Goal: Information Seeking & Learning: Compare options

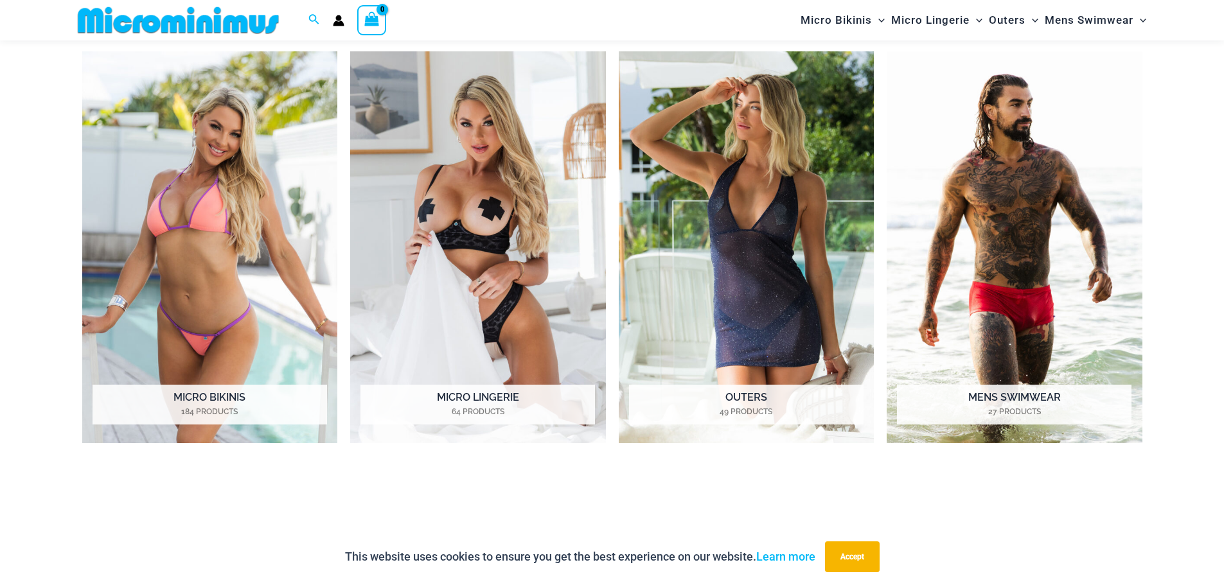
scroll to position [761, 0]
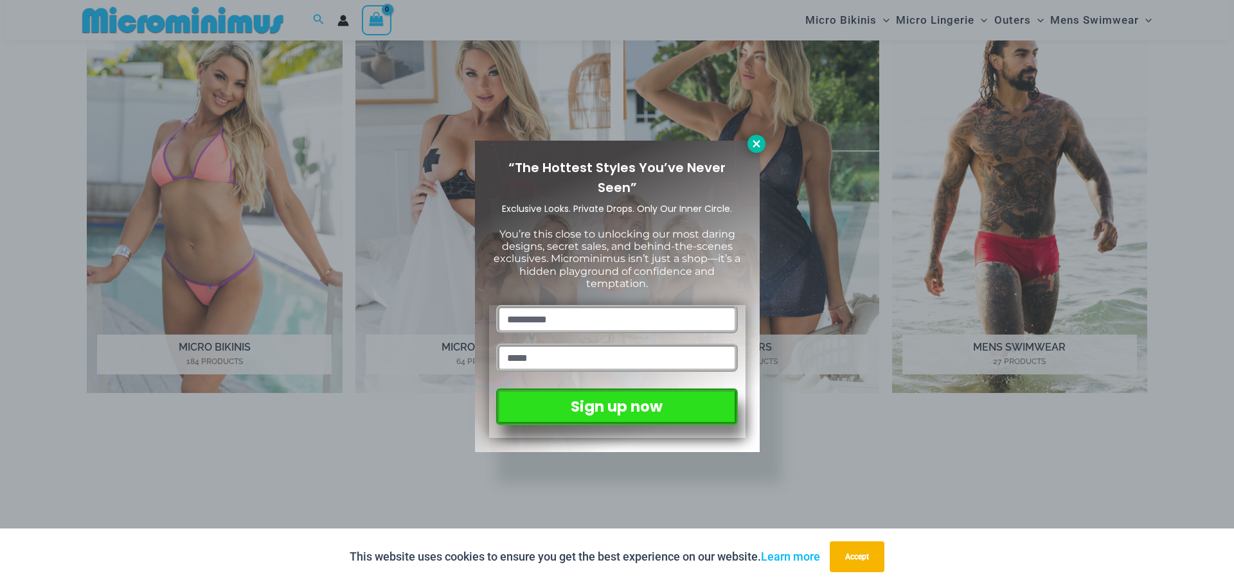
click at [753, 141] on icon at bounding box center [756, 143] width 7 height 7
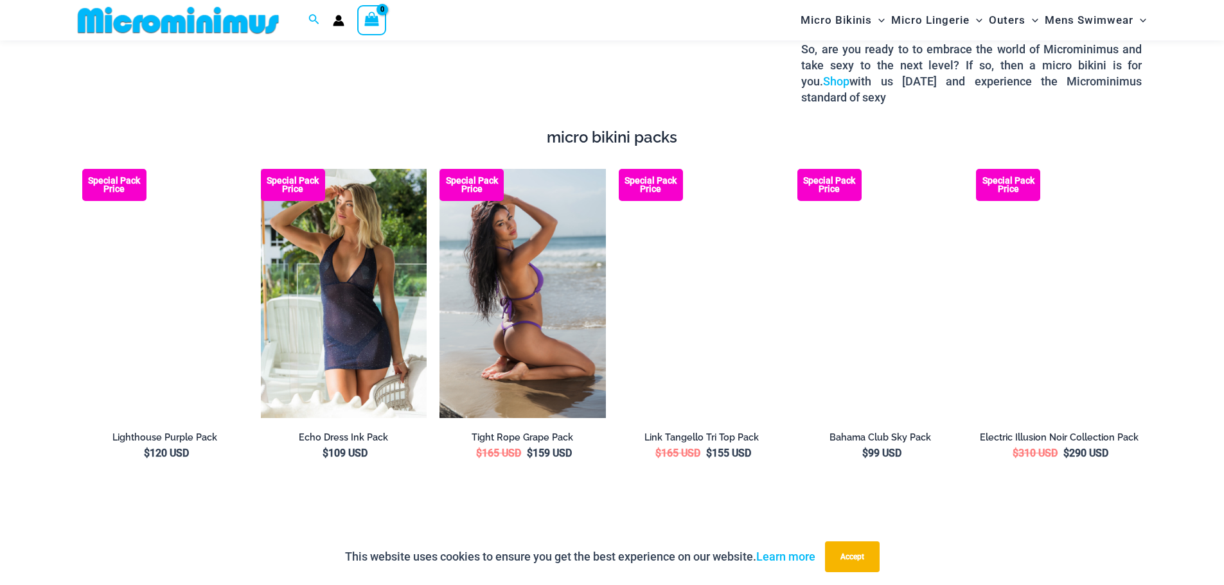
scroll to position [1918, 0]
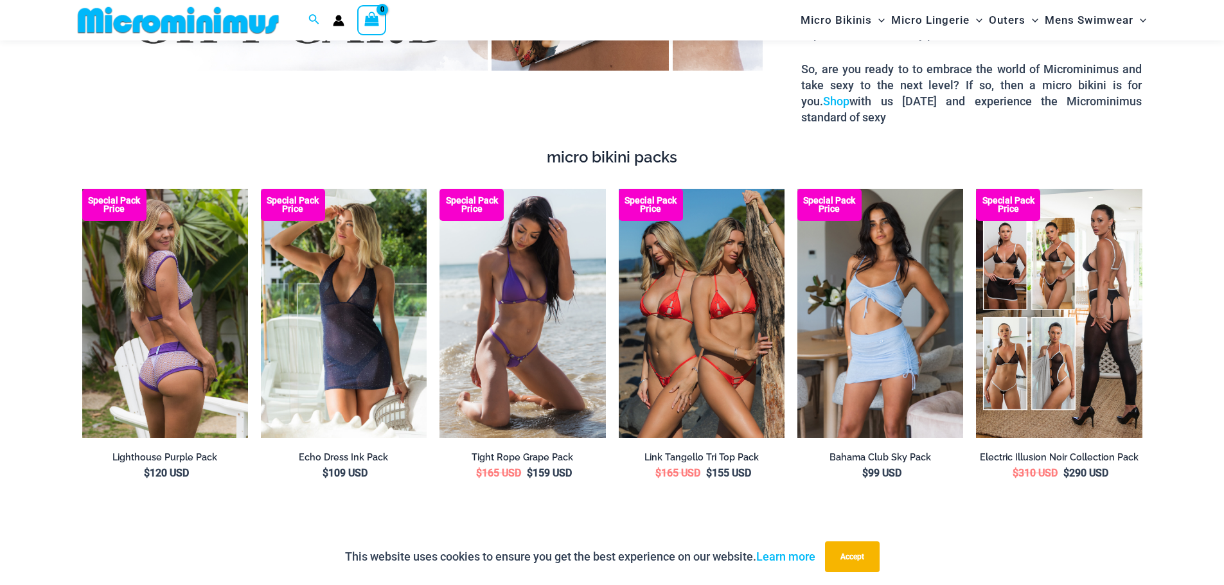
click at [129, 289] on img at bounding box center [165, 313] width 166 height 249
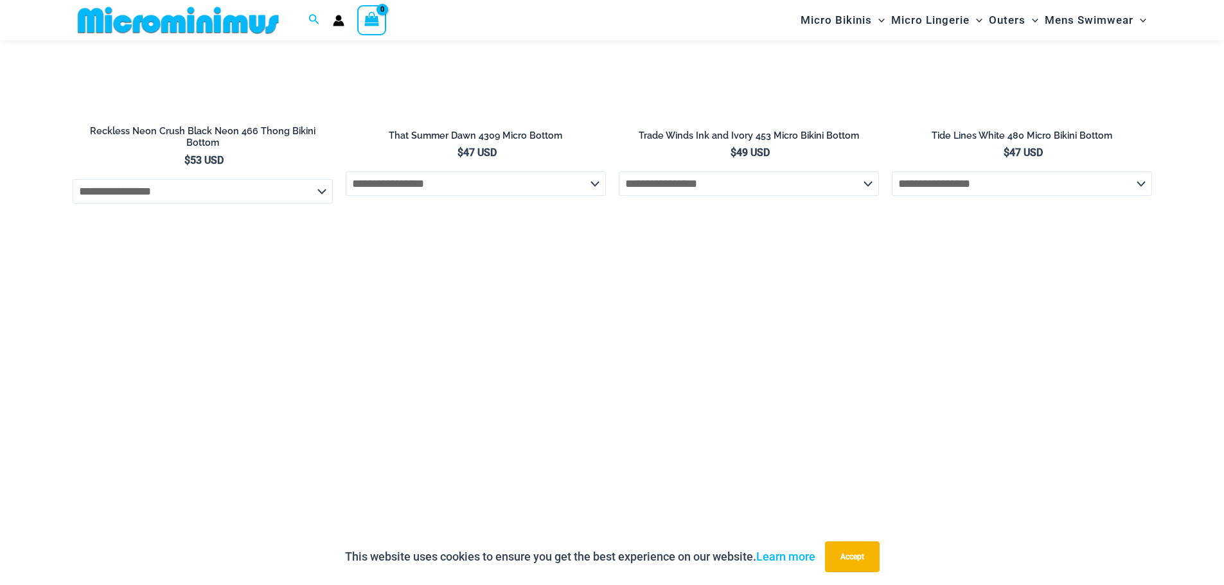
scroll to position [3203, 0]
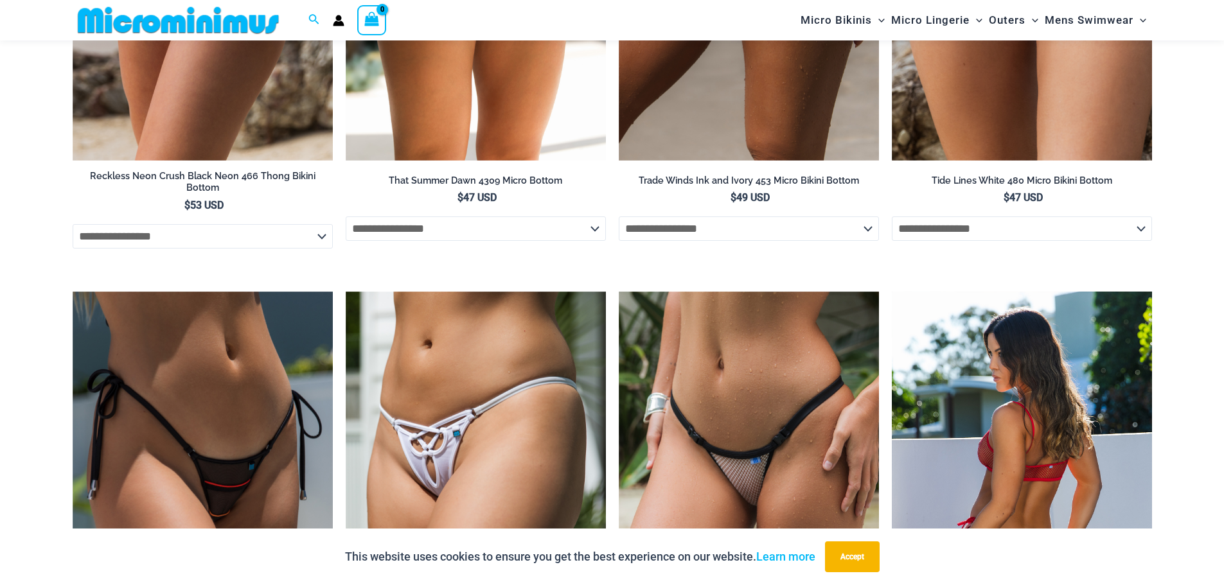
click at [1017, 458] on img at bounding box center [1022, 487] width 260 height 390
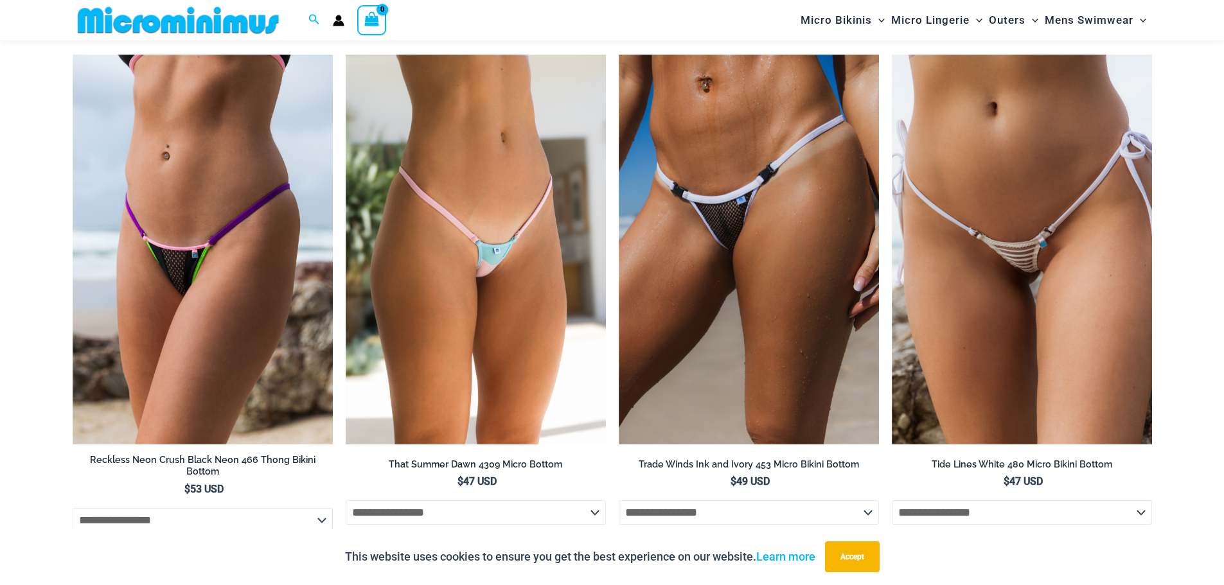
scroll to position [2818, 0]
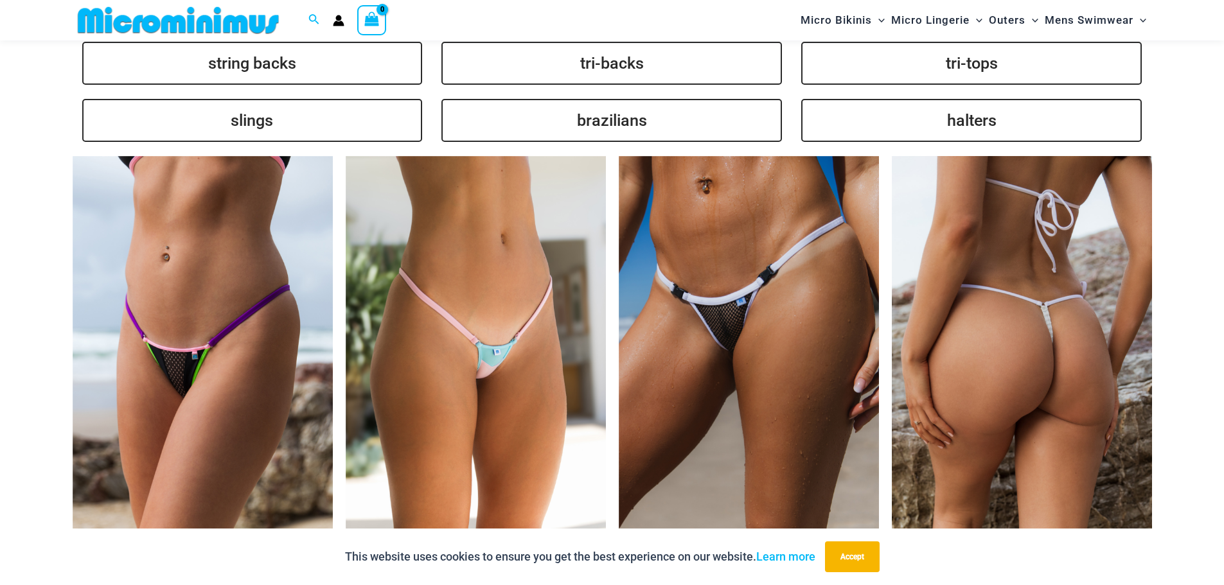
click at [1010, 366] on img at bounding box center [1022, 351] width 260 height 391
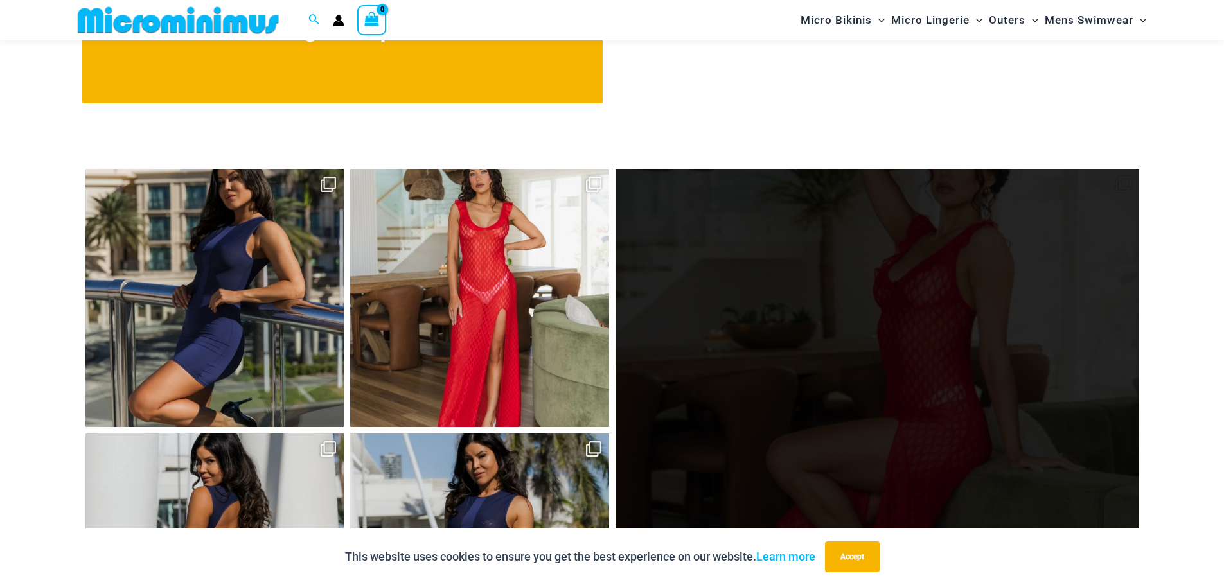
scroll to position [5446, 0]
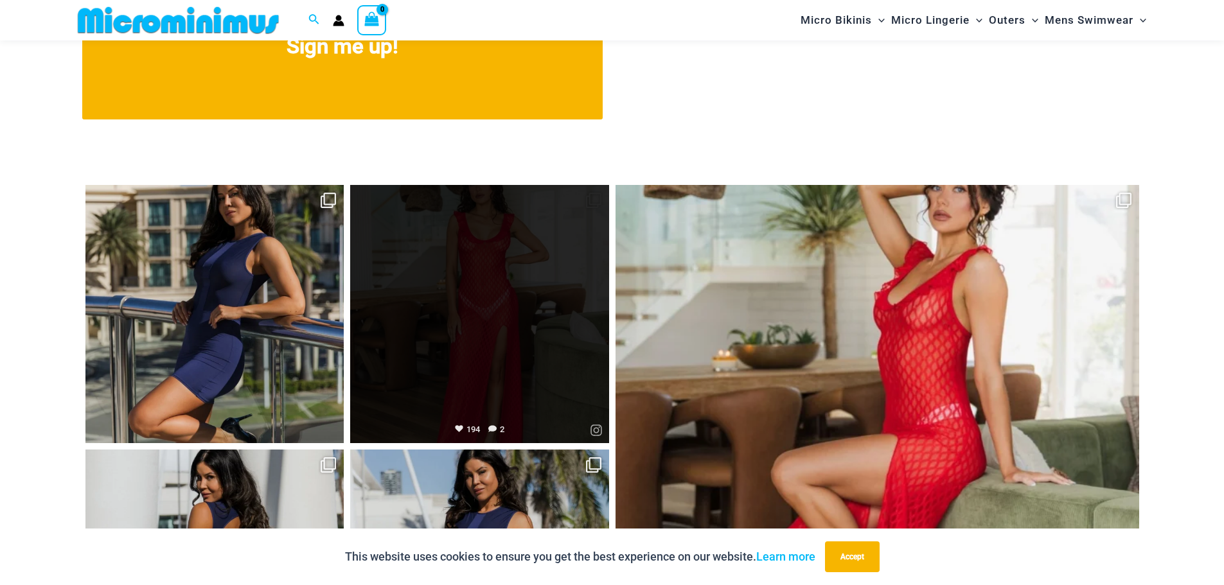
click at [493, 287] on link "Open" at bounding box center [479, 314] width 259 height 259
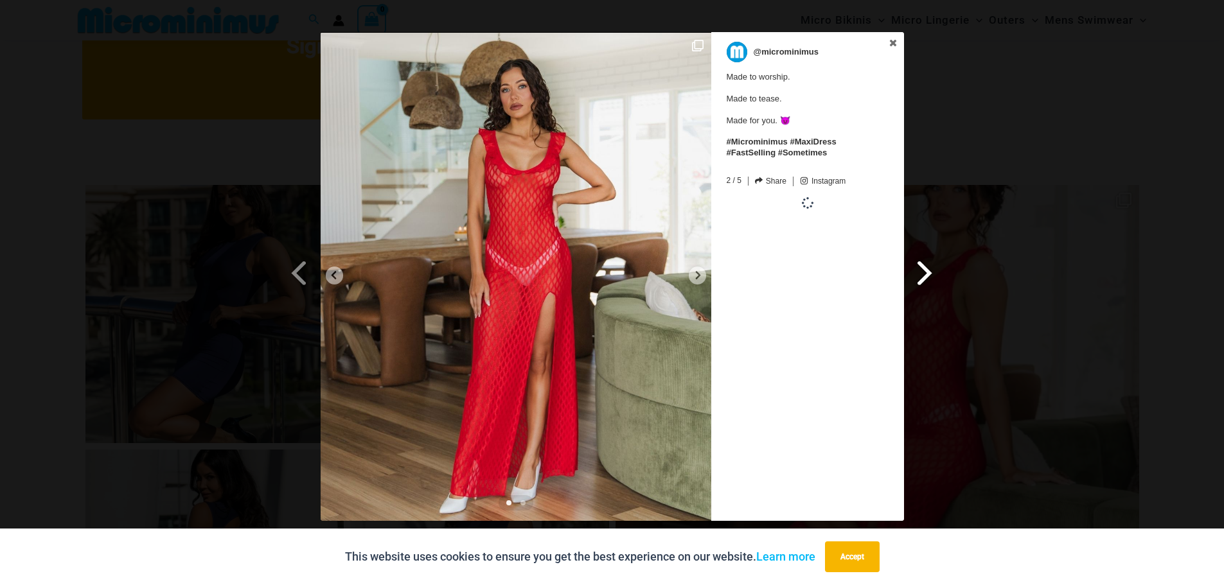
click at [932, 272] on span at bounding box center [926, 272] width 22 height 29
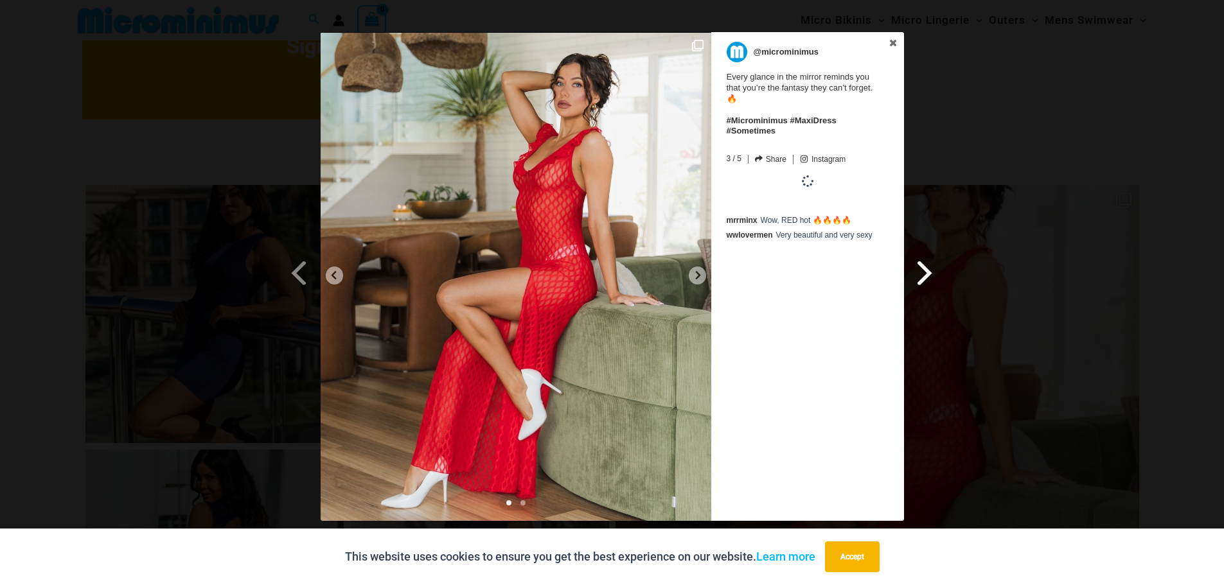
click at [925, 271] on span at bounding box center [926, 272] width 22 height 29
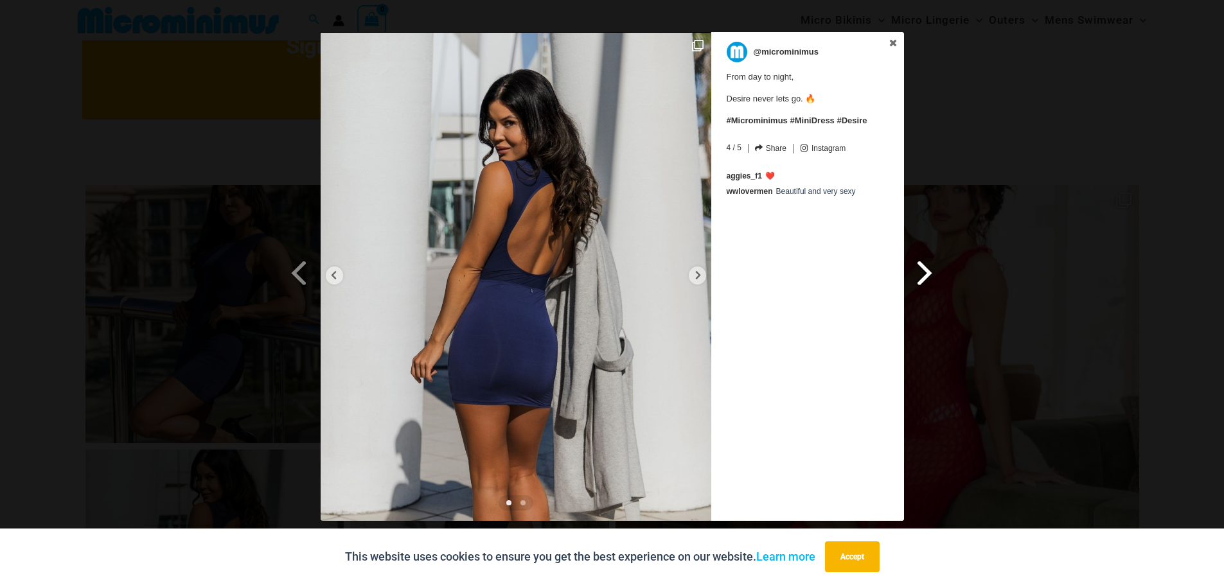
click at [925, 271] on span at bounding box center [926, 272] width 22 height 29
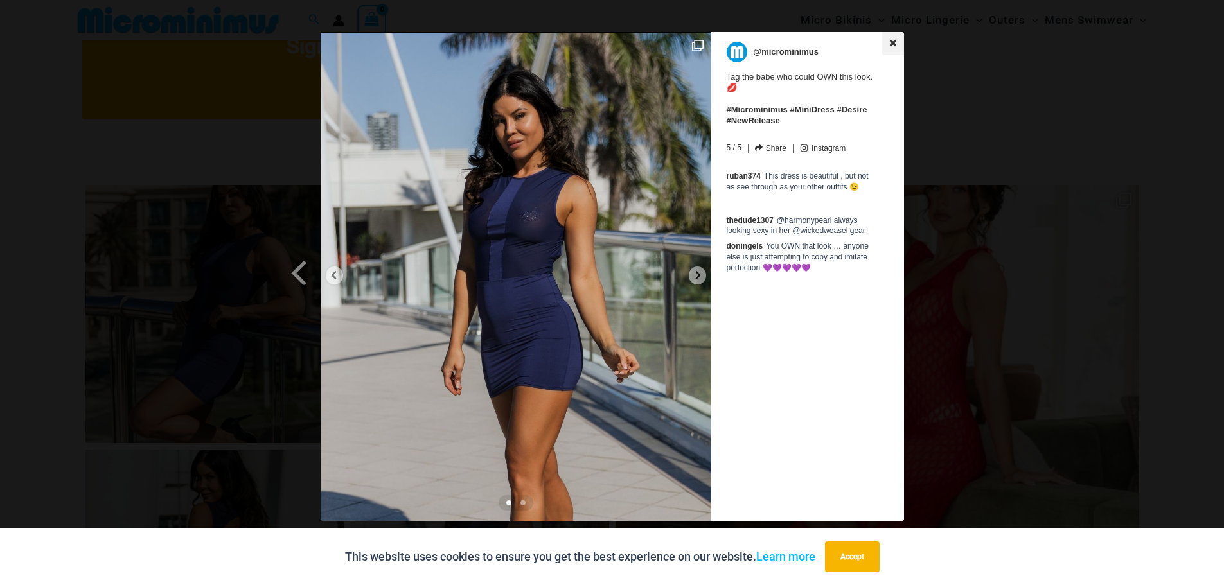
click at [892, 42] on icon at bounding box center [892, 42] width 7 height 7
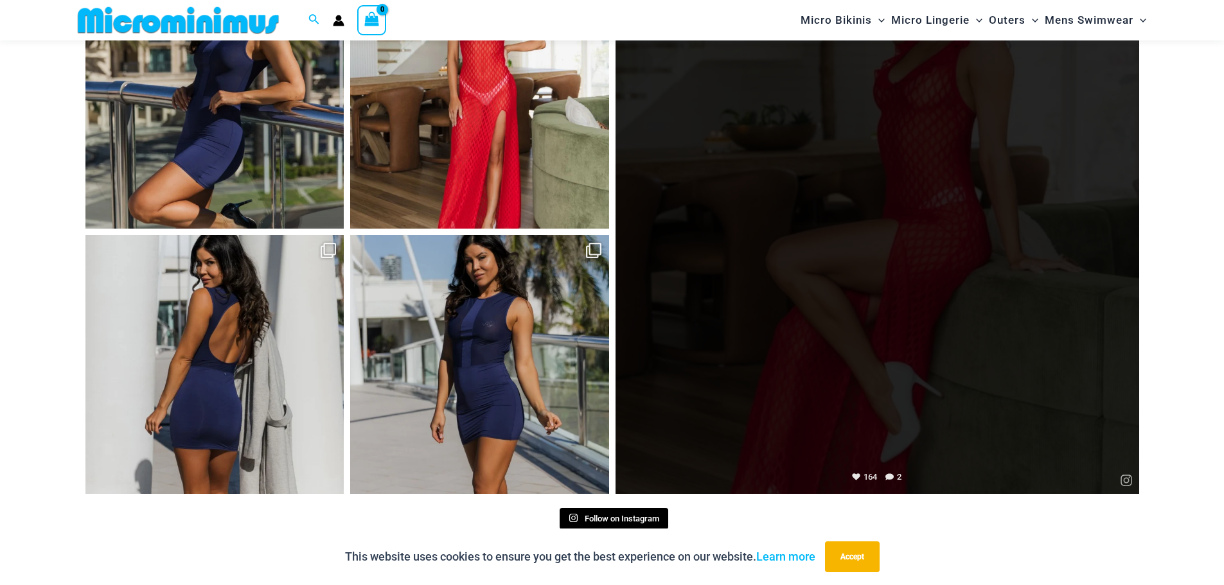
scroll to position [5703, 0]
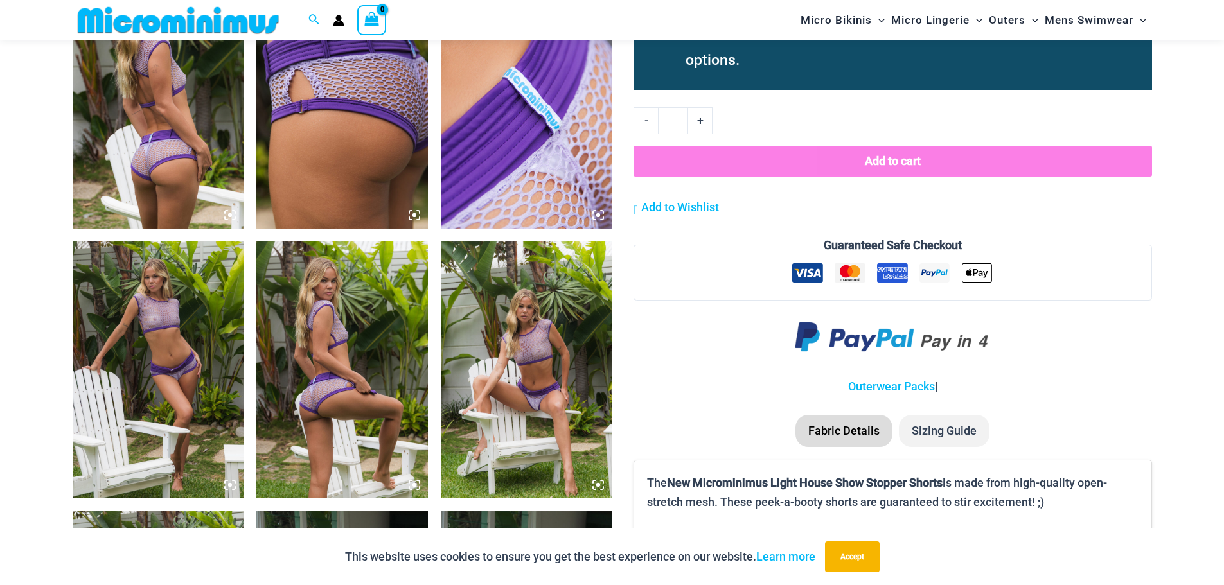
scroll to position [1017, 0]
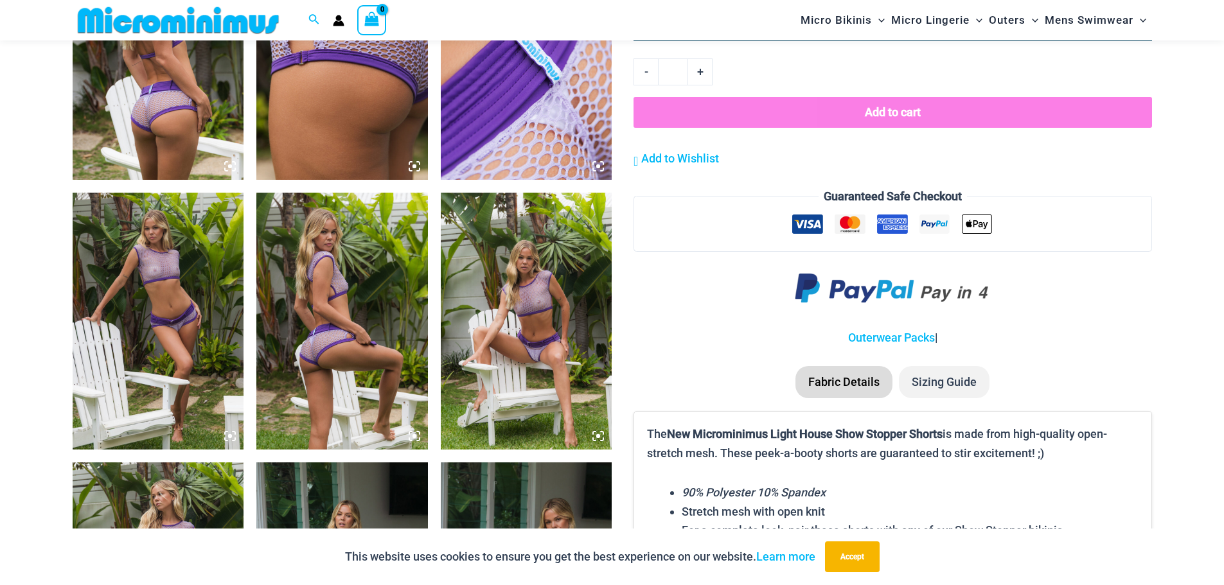
click at [182, 294] on img at bounding box center [159, 321] width 172 height 257
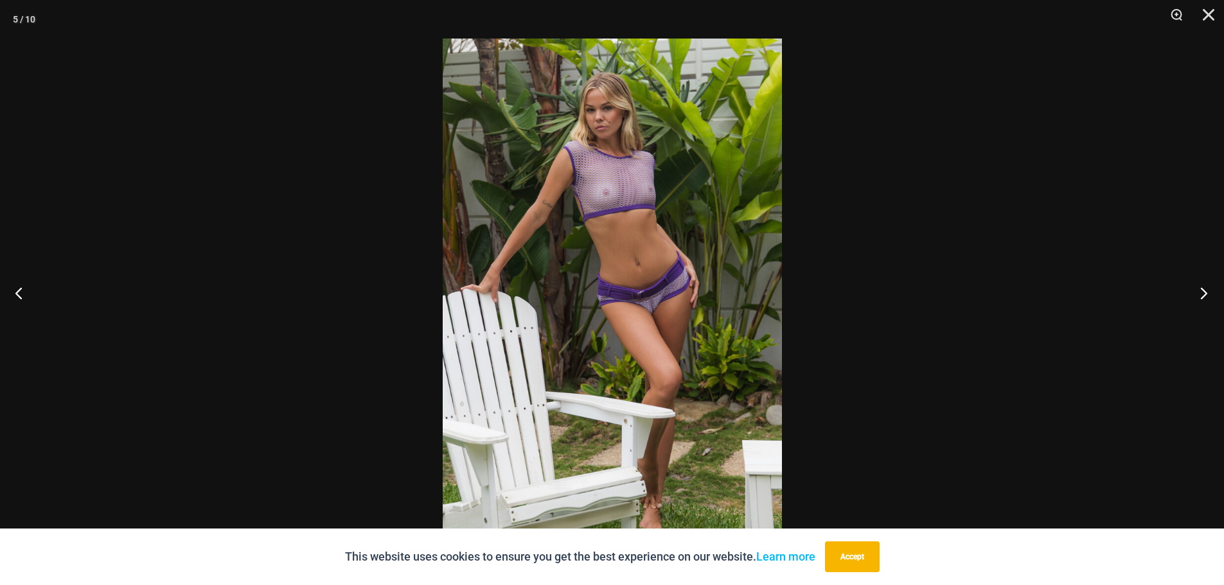
click at [1202, 290] on button "Next" at bounding box center [1200, 293] width 48 height 64
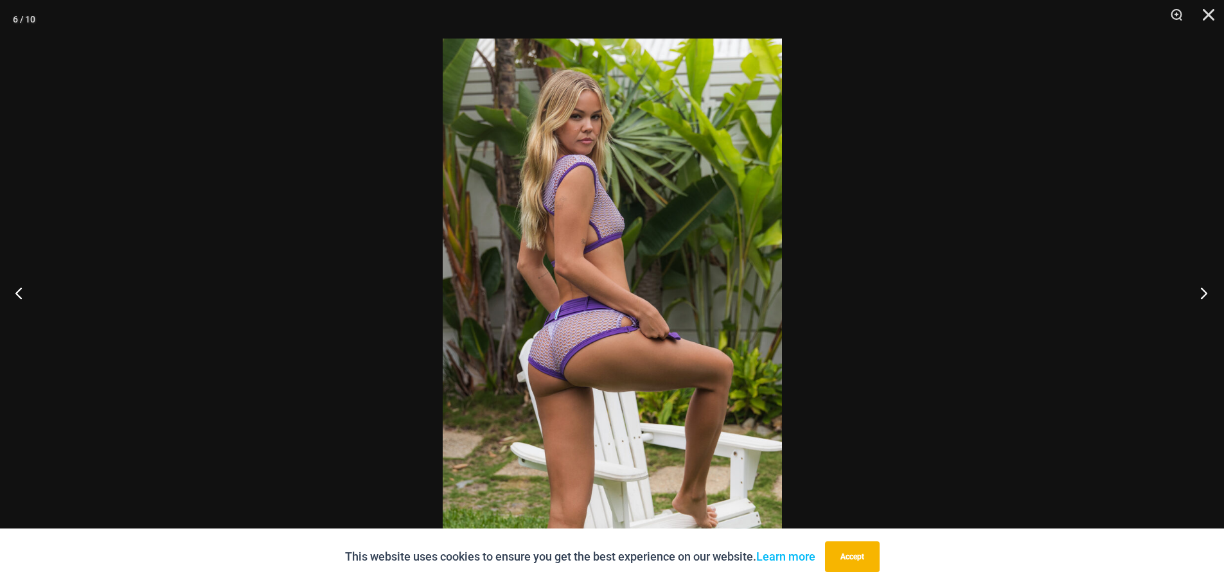
click at [1202, 290] on button "Next" at bounding box center [1200, 293] width 48 height 64
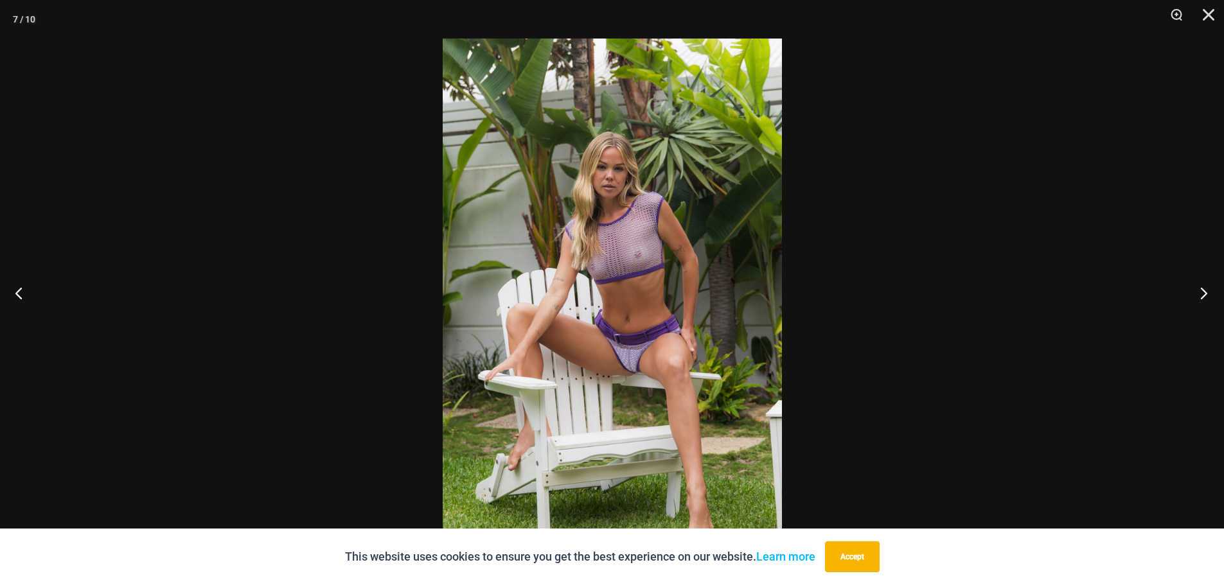
click at [1202, 290] on button "Next" at bounding box center [1200, 293] width 48 height 64
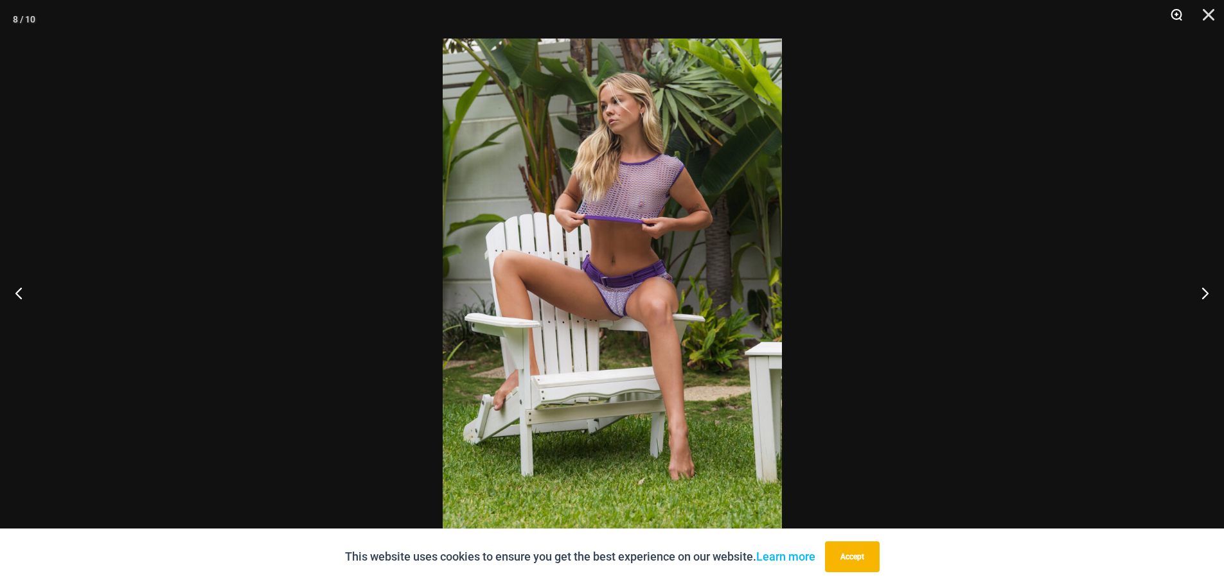
click at [1173, 17] on button "Zoom" at bounding box center [1172, 19] width 32 height 39
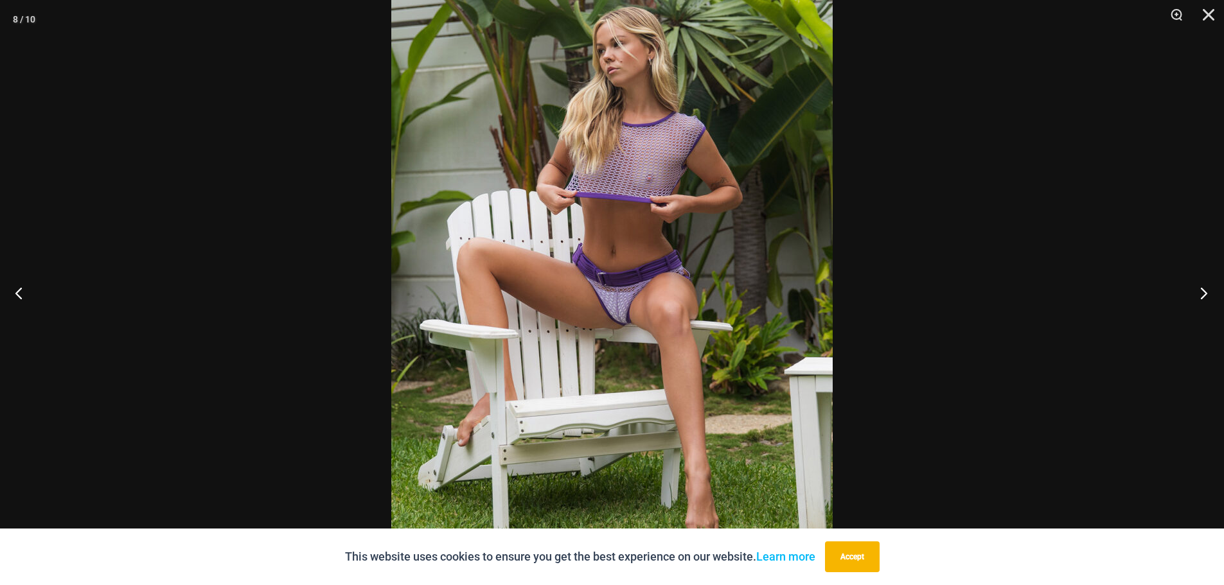
click at [1202, 295] on button "Next" at bounding box center [1200, 293] width 48 height 64
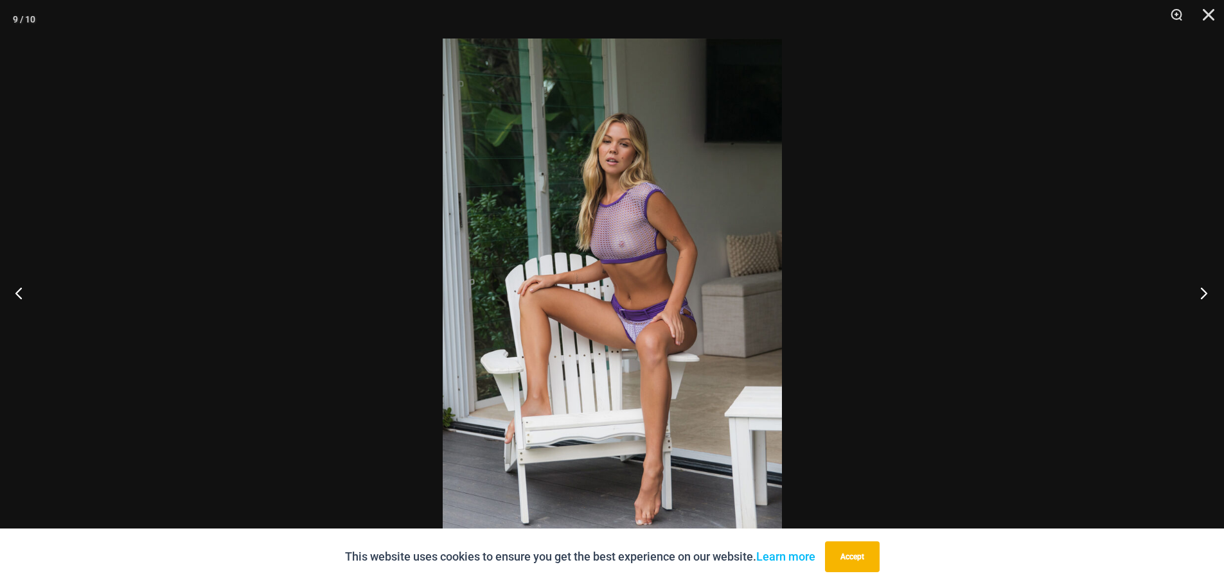
click at [1202, 295] on button "Next" at bounding box center [1200, 293] width 48 height 64
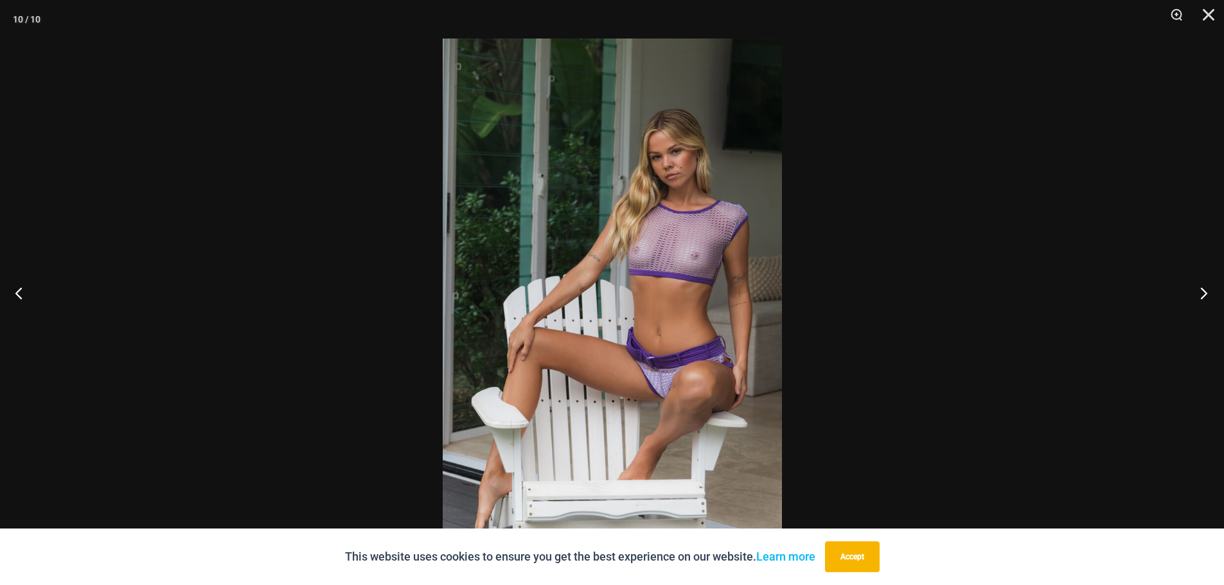
click at [1202, 295] on button "Next" at bounding box center [1200, 293] width 48 height 64
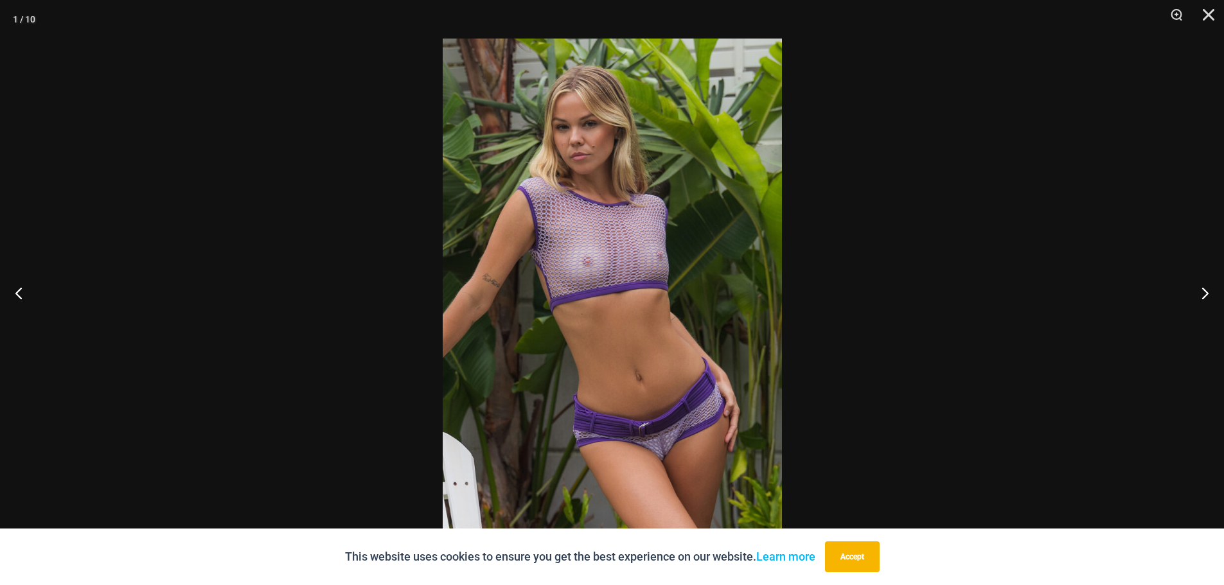
click at [593, 266] on img at bounding box center [612, 293] width 339 height 508
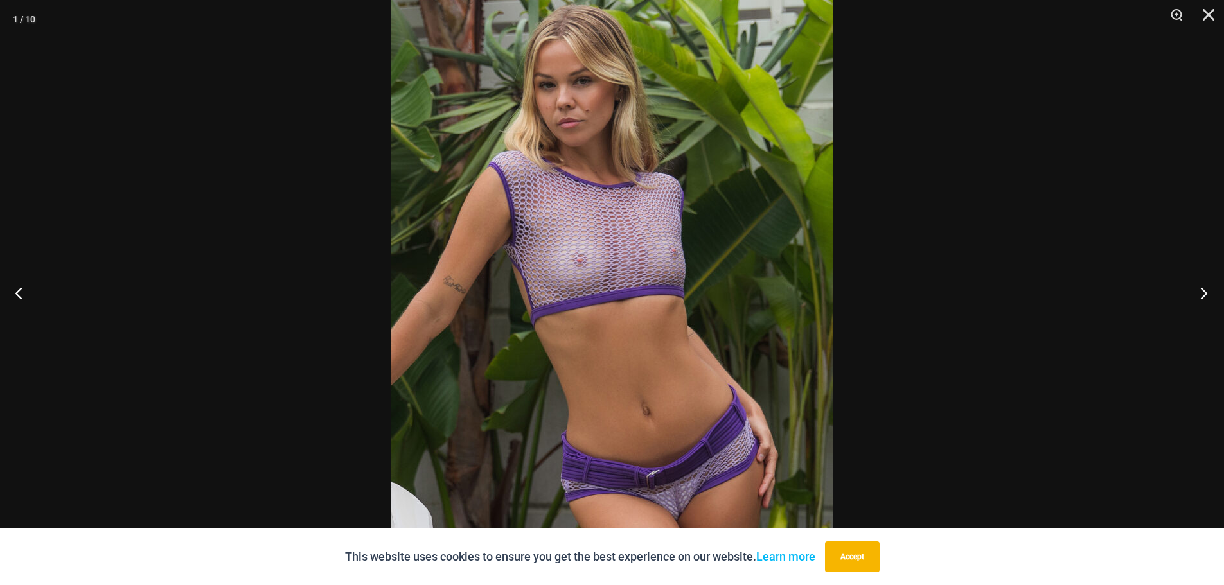
click at [1201, 292] on button "Next" at bounding box center [1200, 293] width 48 height 64
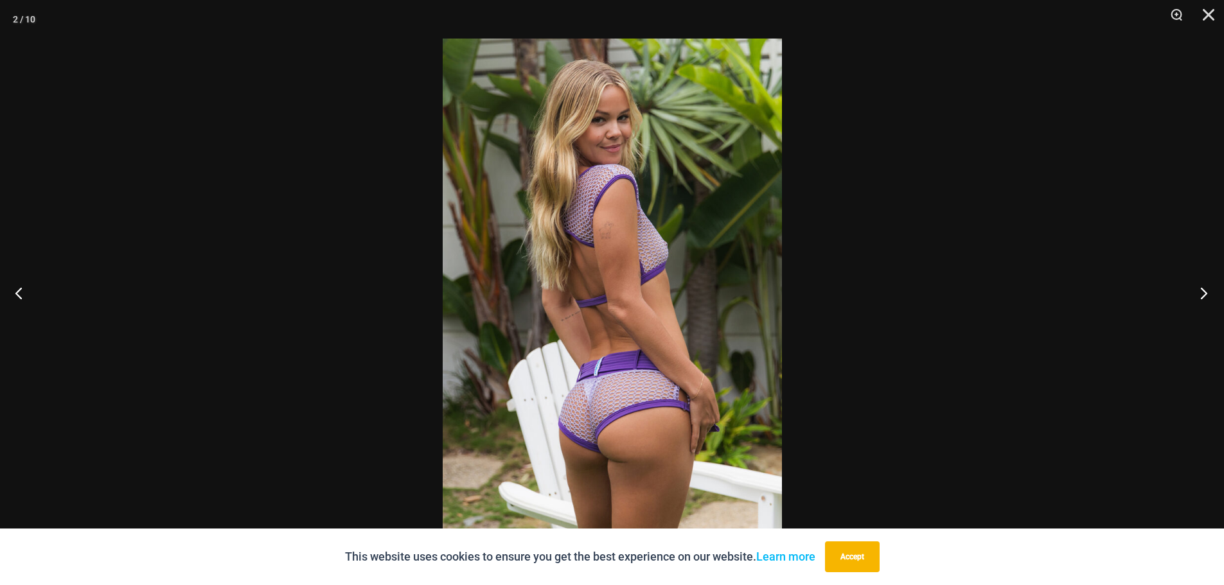
click at [1201, 292] on button "Next" at bounding box center [1200, 293] width 48 height 64
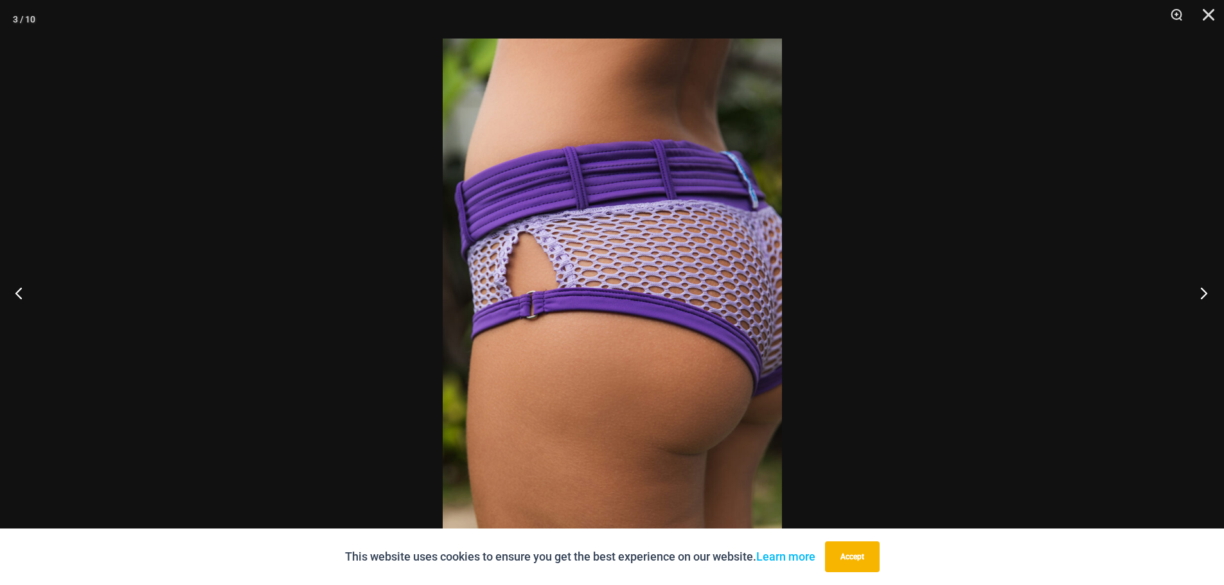
click at [1201, 292] on button "Next" at bounding box center [1200, 293] width 48 height 64
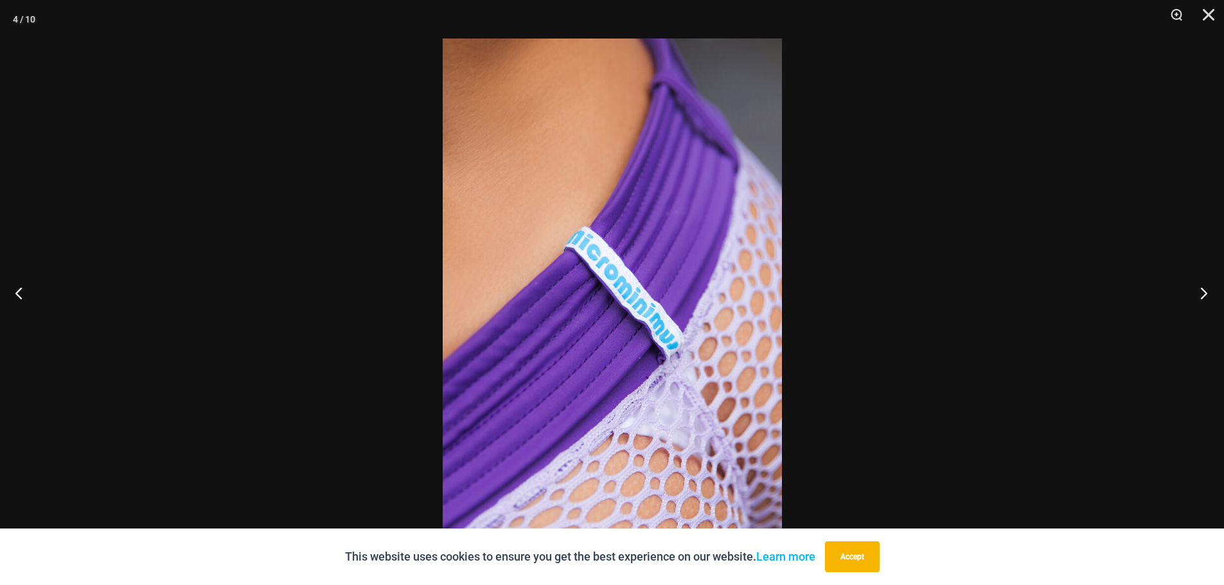
click at [1201, 292] on button "Next" at bounding box center [1200, 293] width 48 height 64
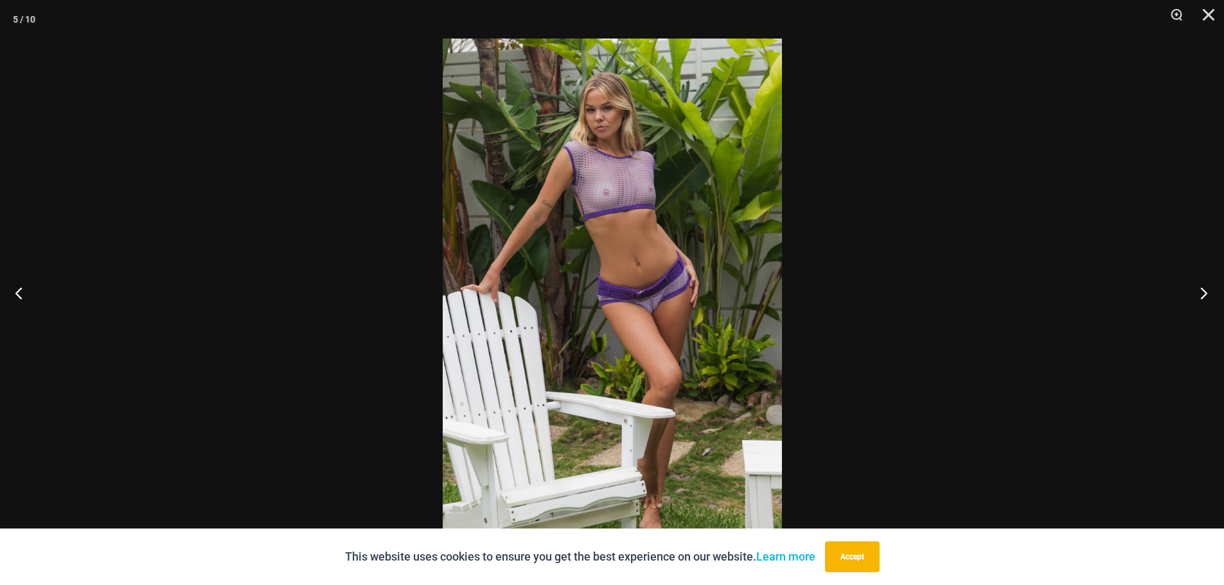
click at [1201, 292] on button "Next" at bounding box center [1200, 293] width 48 height 64
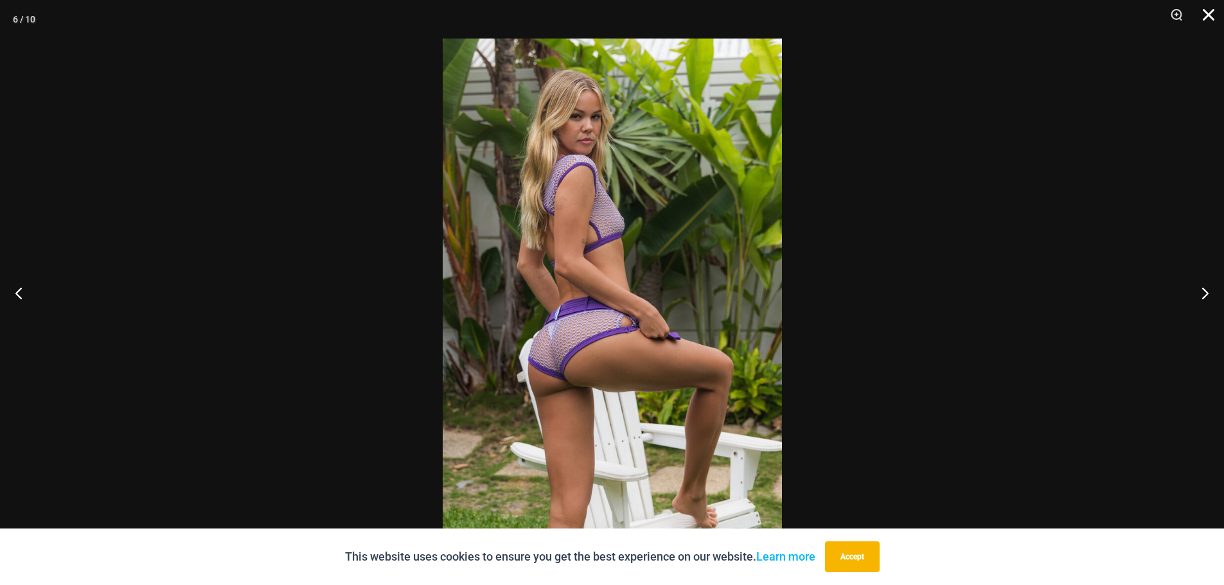
click at [1207, 17] on button "Close" at bounding box center [1204, 19] width 32 height 39
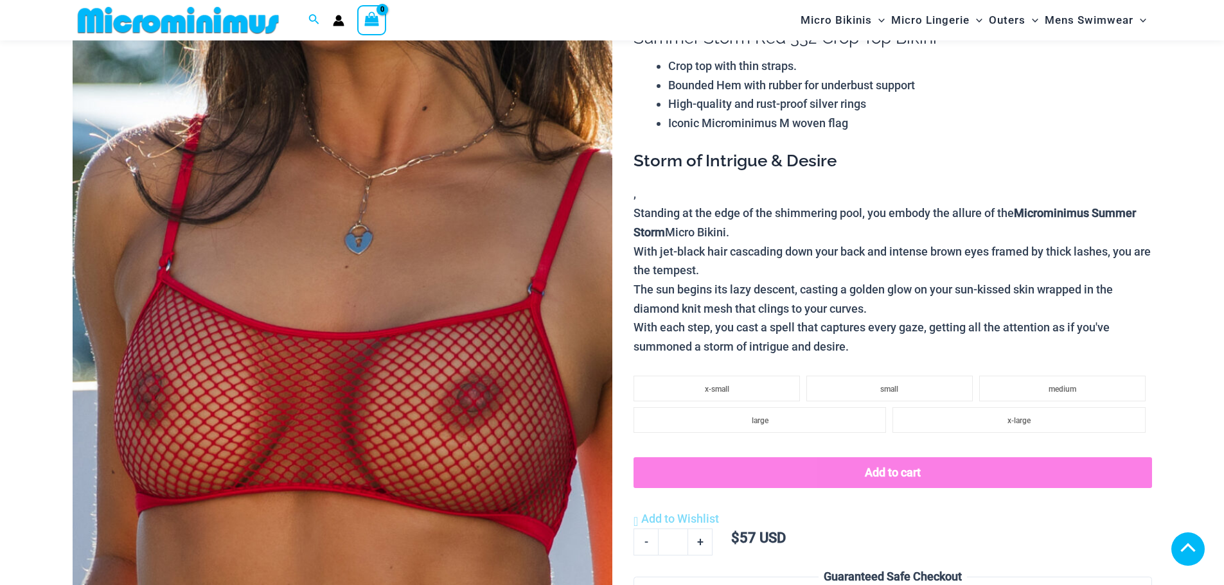
scroll to position [347, 0]
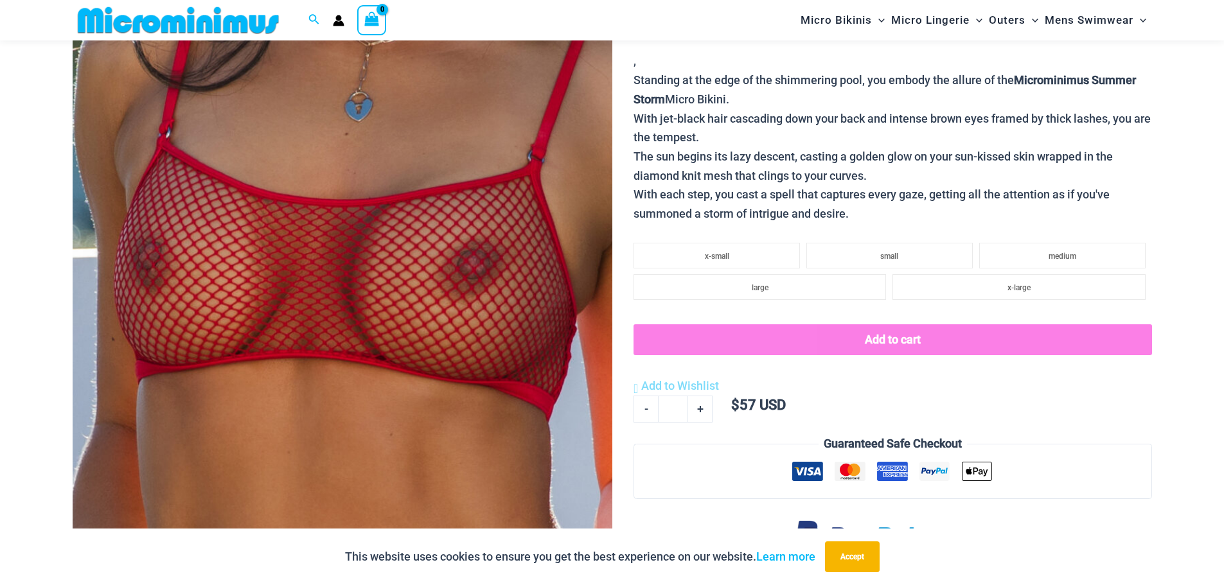
scroll to position [246, 0]
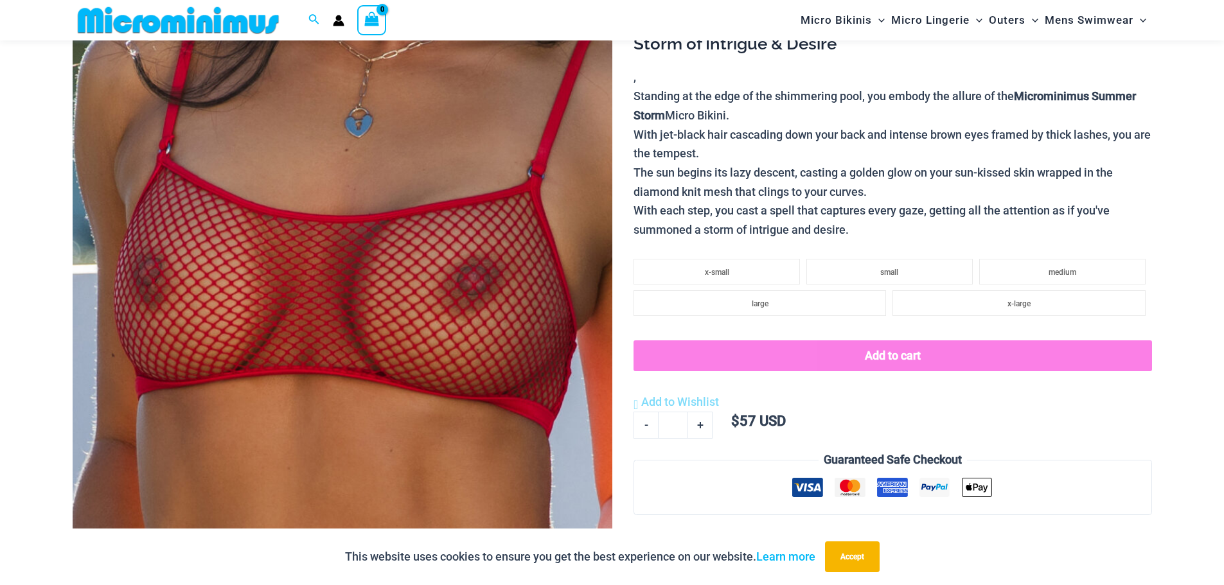
click at [435, 411] on img at bounding box center [343, 276] width 540 height 810
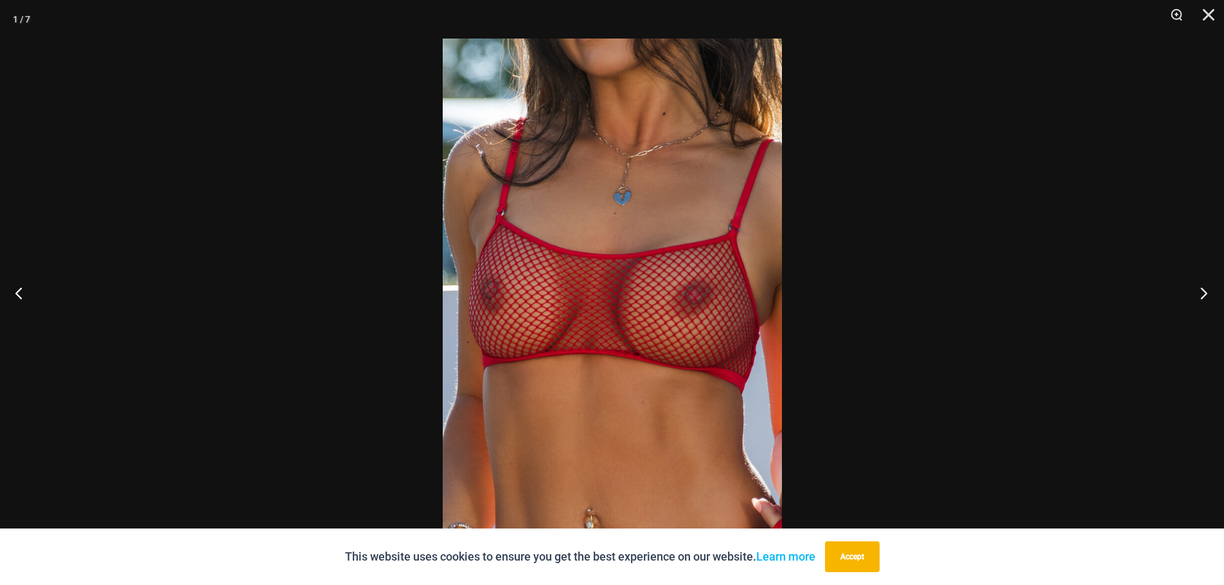
click at [1200, 293] on button "Next" at bounding box center [1200, 293] width 48 height 64
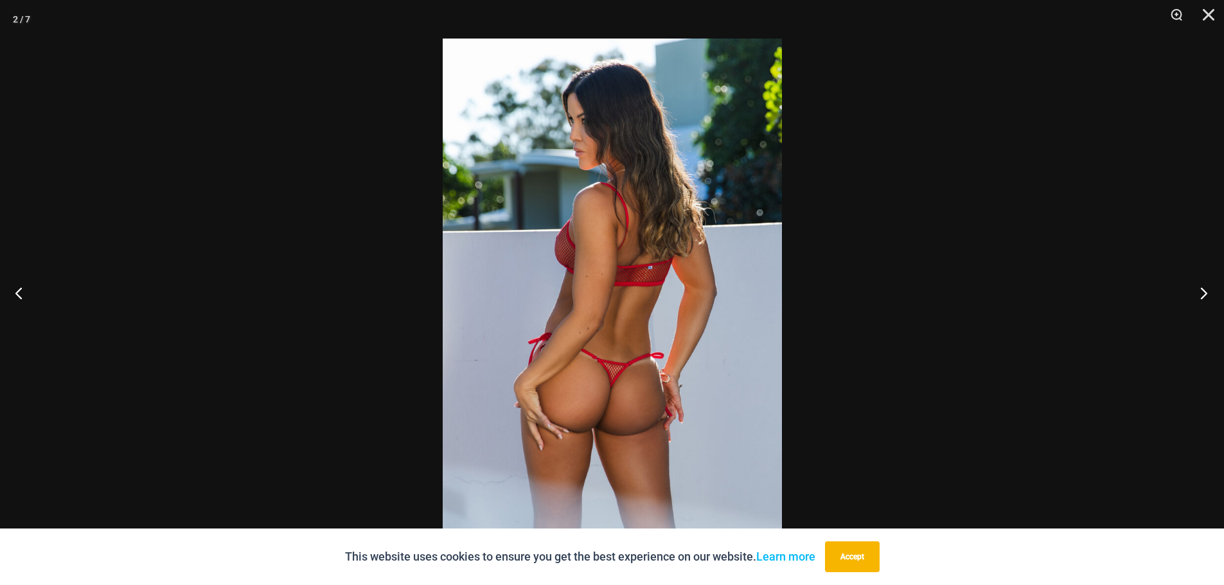
click at [1200, 293] on button "Next" at bounding box center [1200, 293] width 48 height 64
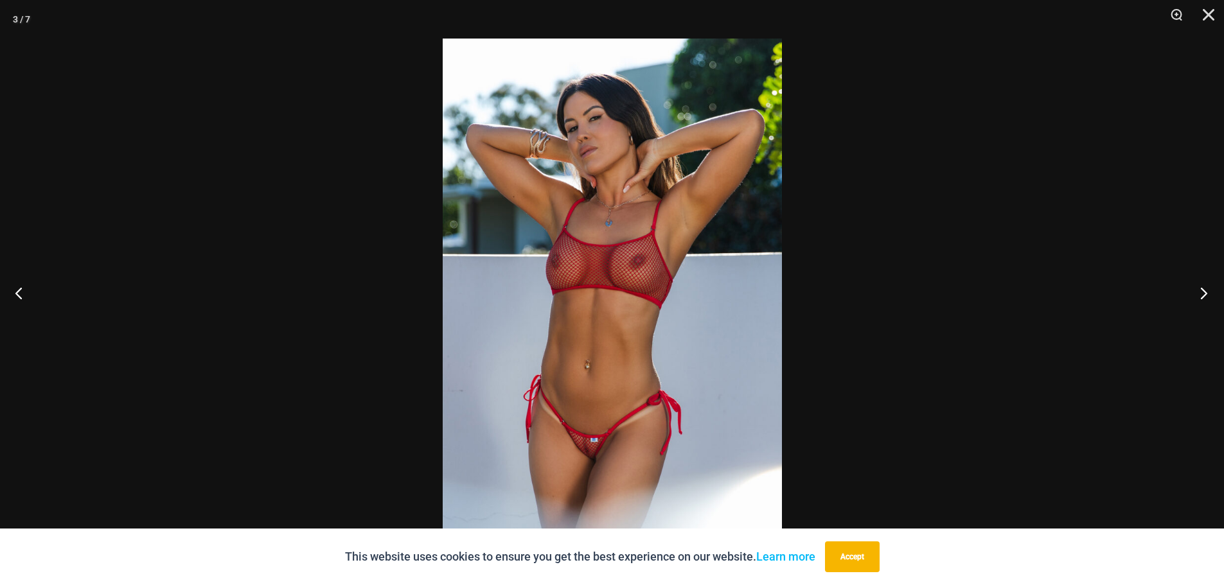
click at [1200, 293] on button "Next" at bounding box center [1200, 293] width 48 height 64
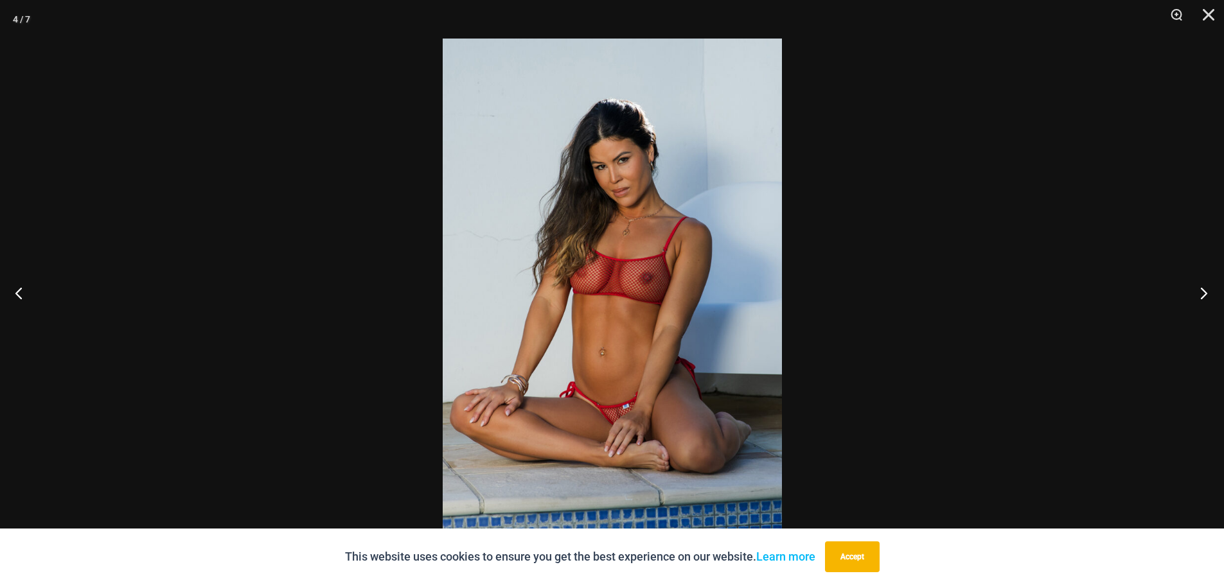
click at [1200, 293] on button "Next" at bounding box center [1200, 293] width 48 height 64
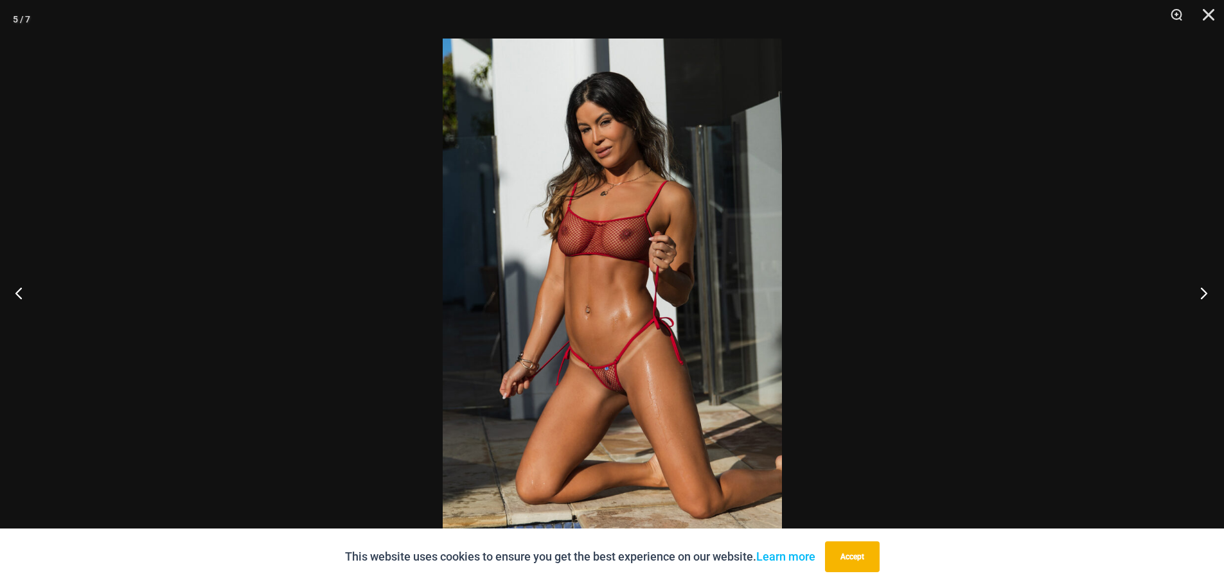
click at [1200, 293] on button "Next" at bounding box center [1200, 293] width 48 height 64
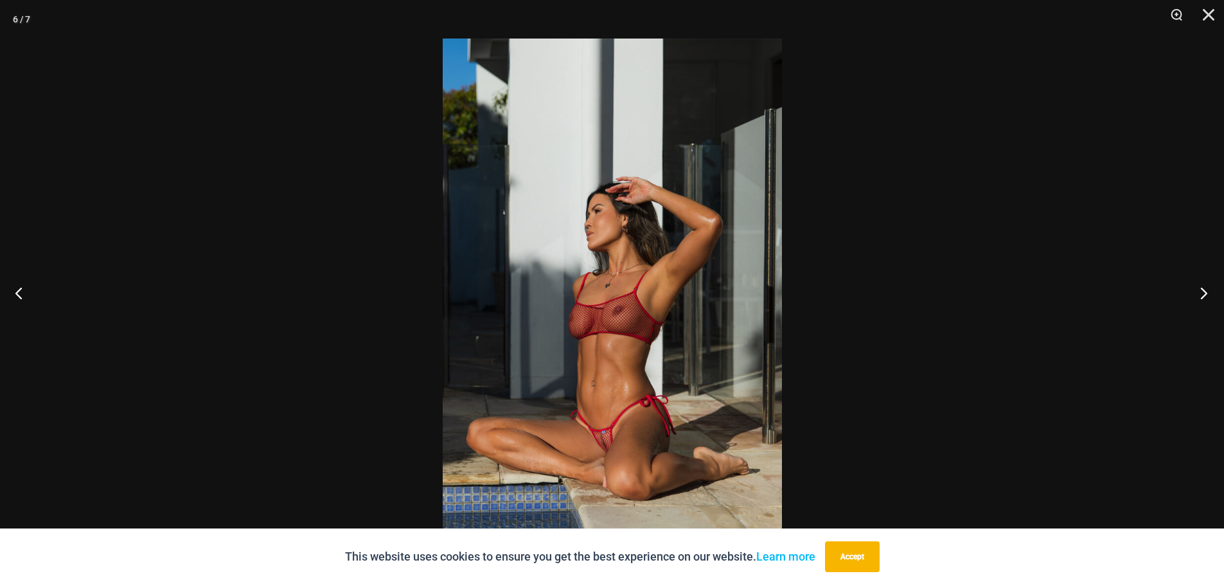
click at [1200, 293] on button "Next" at bounding box center [1200, 293] width 48 height 64
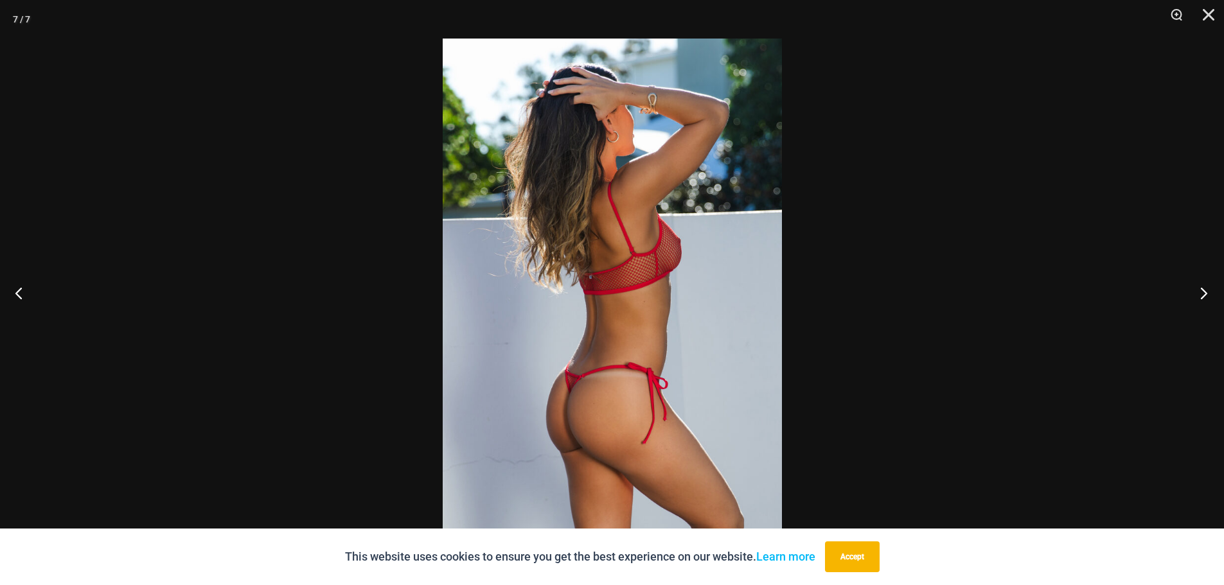
click at [1200, 293] on button "Next" at bounding box center [1200, 293] width 48 height 64
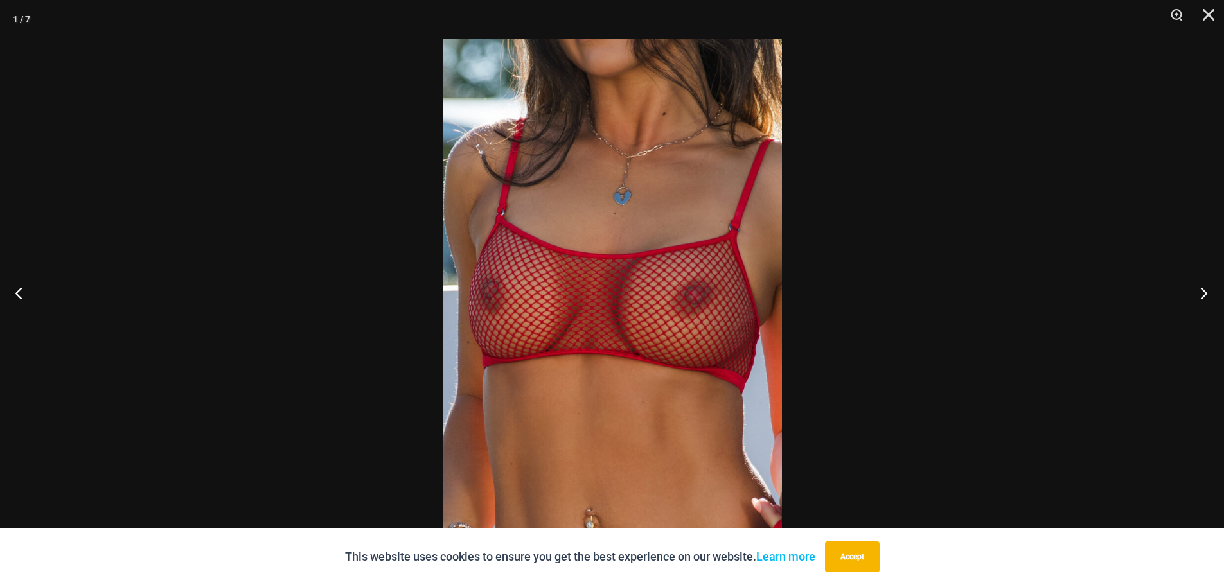
click at [1200, 293] on button "Next" at bounding box center [1200, 293] width 48 height 64
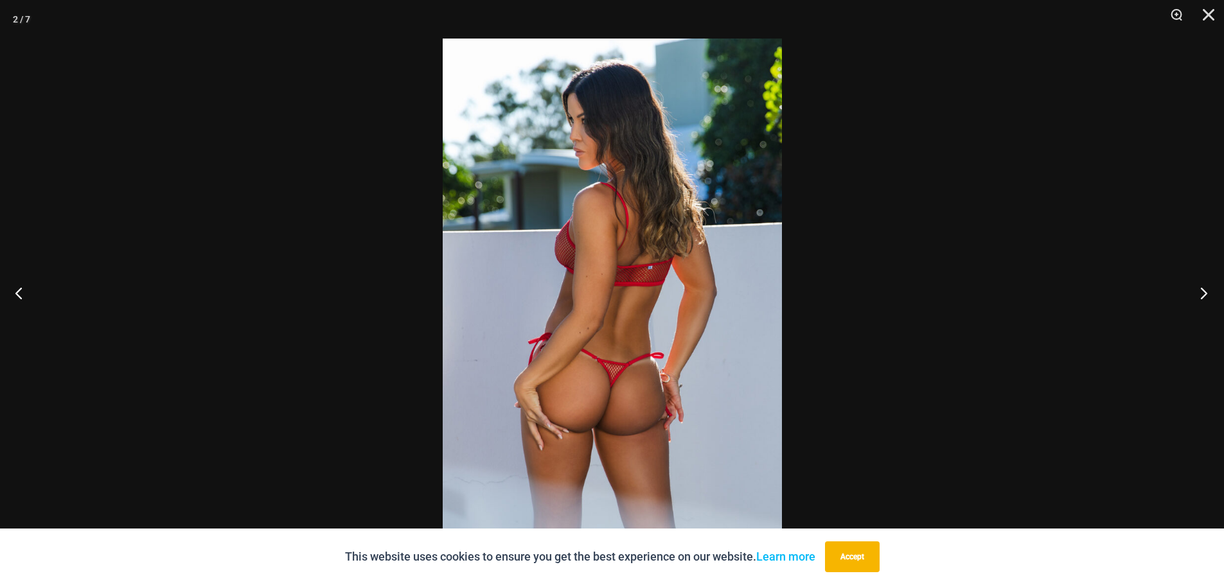
click at [1200, 293] on button "Next" at bounding box center [1200, 293] width 48 height 64
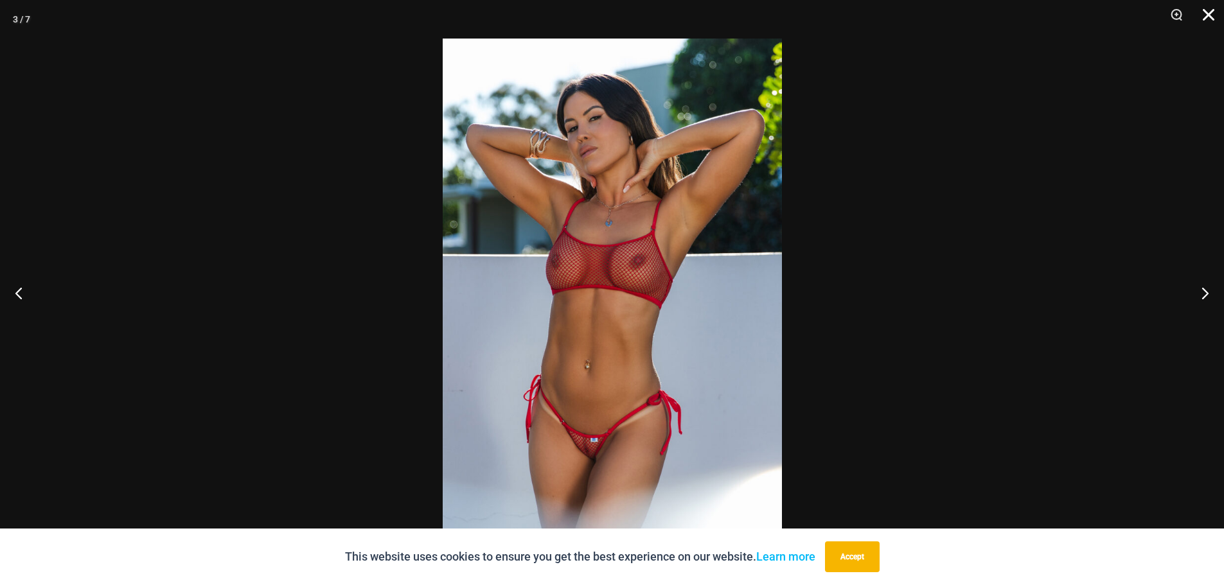
click at [1204, 19] on button "Close" at bounding box center [1204, 19] width 32 height 39
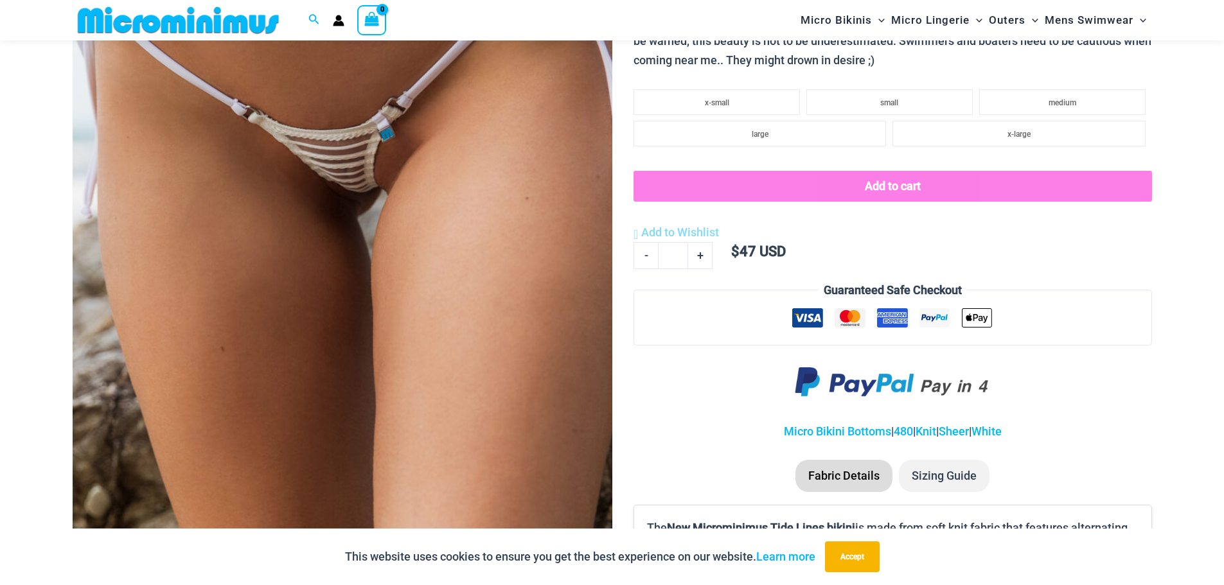
scroll to position [375, 0]
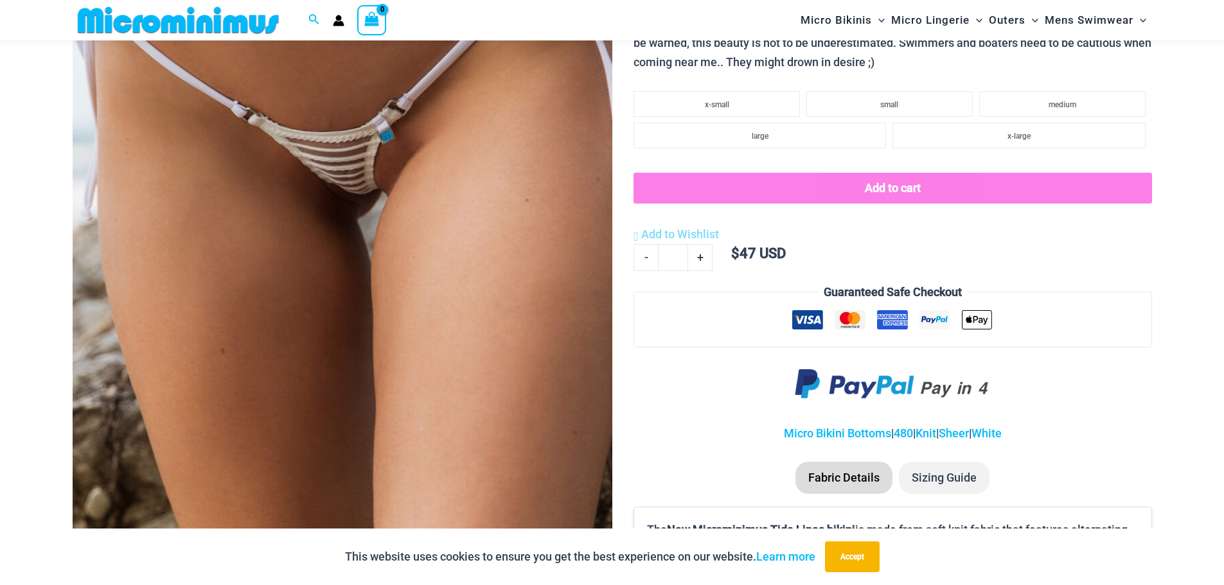
click at [520, 350] on img at bounding box center [343, 147] width 540 height 810
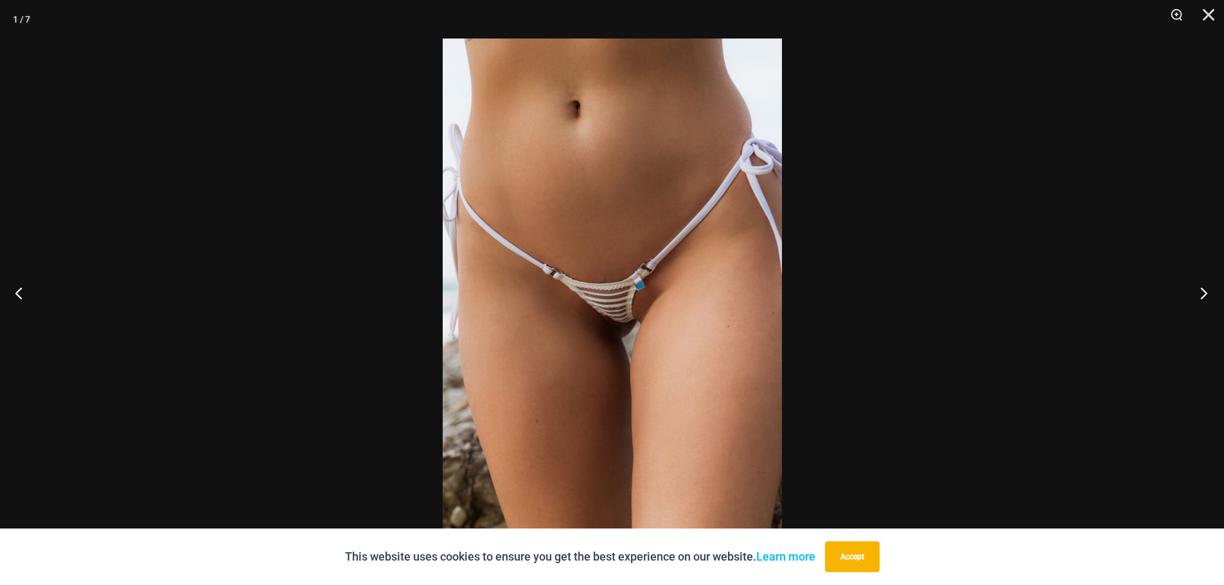
click at [1206, 296] on button "Next" at bounding box center [1200, 293] width 48 height 64
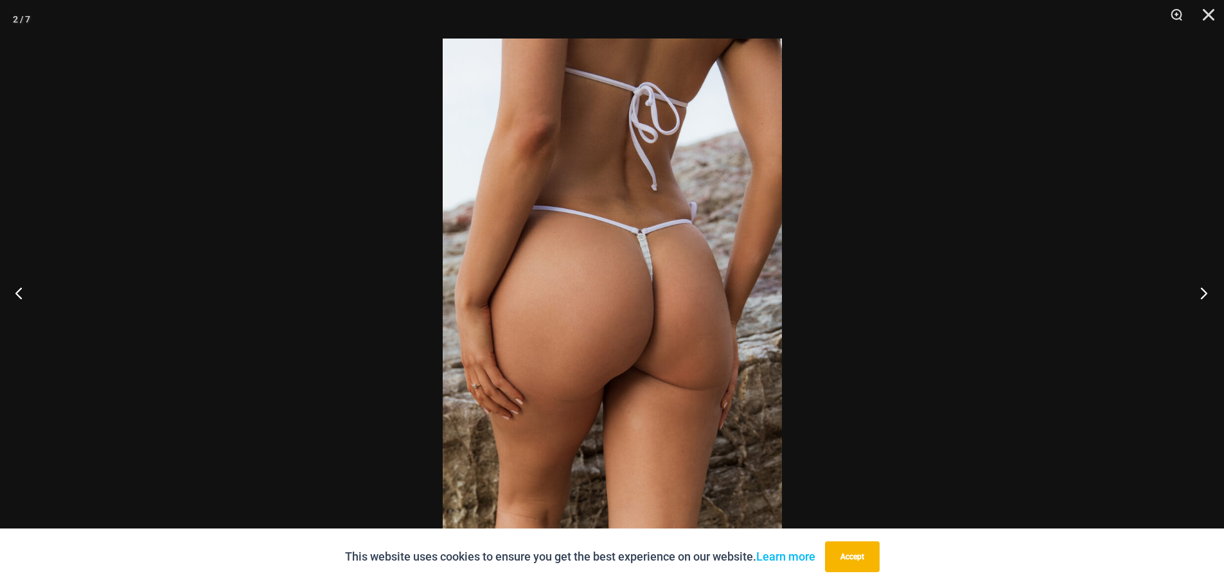
click at [1206, 296] on button "Next" at bounding box center [1200, 293] width 48 height 64
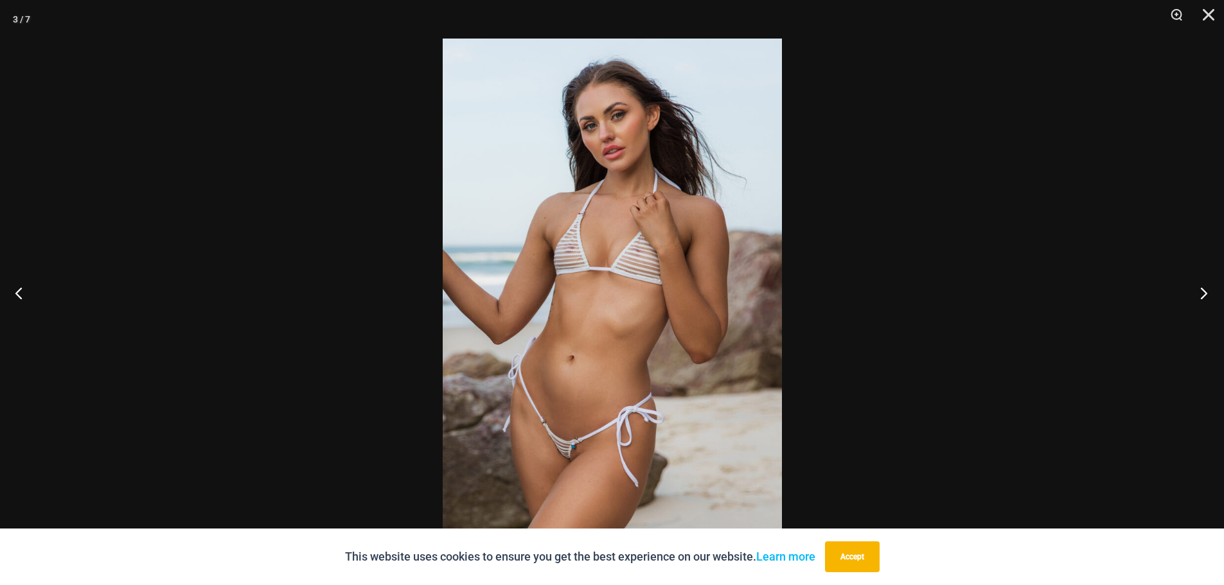
click at [1206, 296] on button "Next" at bounding box center [1200, 293] width 48 height 64
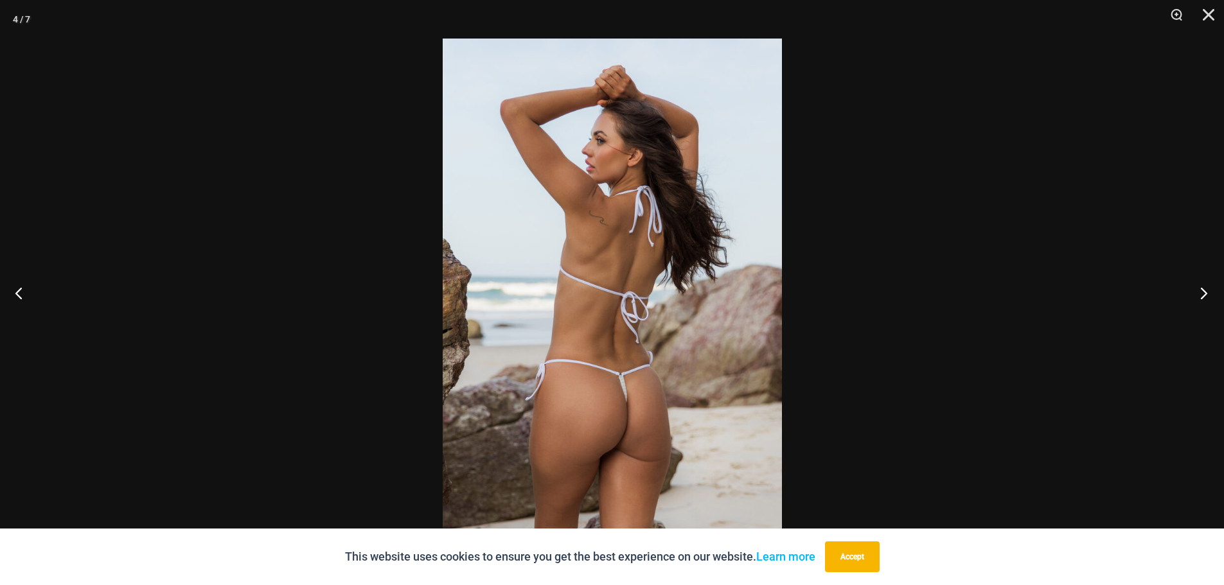
click at [1206, 296] on button "Next" at bounding box center [1200, 293] width 48 height 64
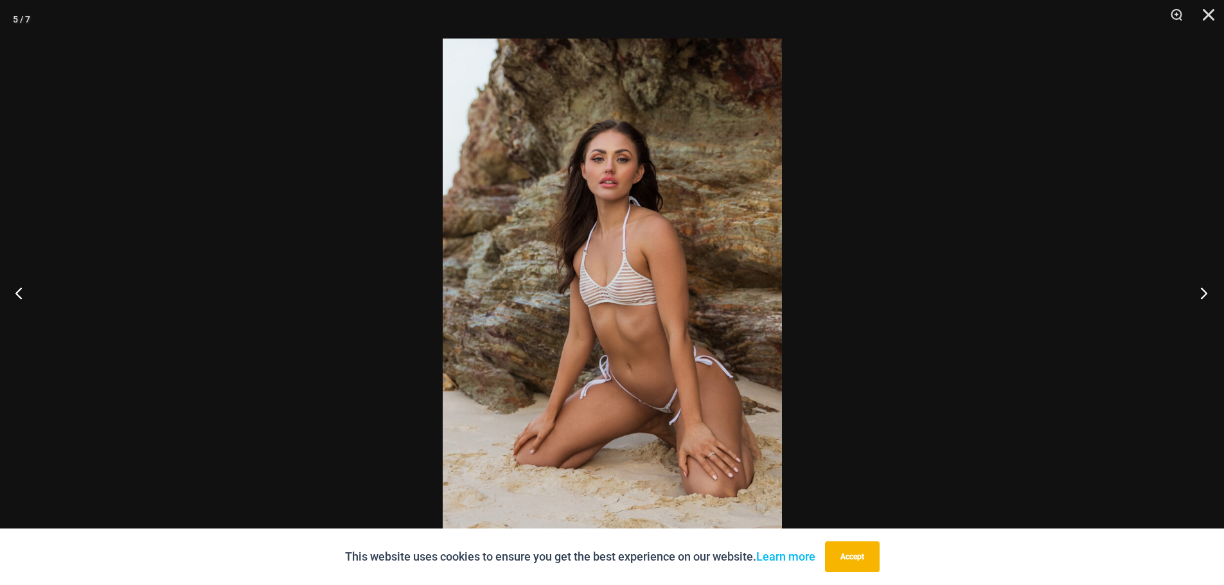
click at [1206, 296] on button "Next" at bounding box center [1200, 293] width 48 height 64
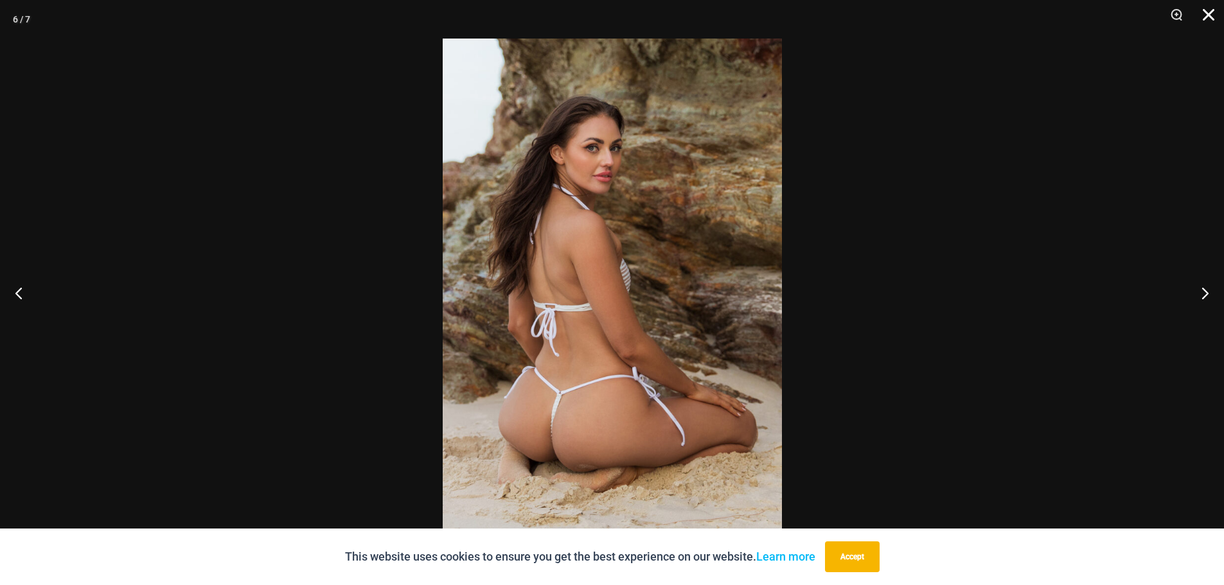
click at [1211, 16] on button "Close" at bounding box center [1204, 19] width 32 height 39
